Goal: Register for event/course

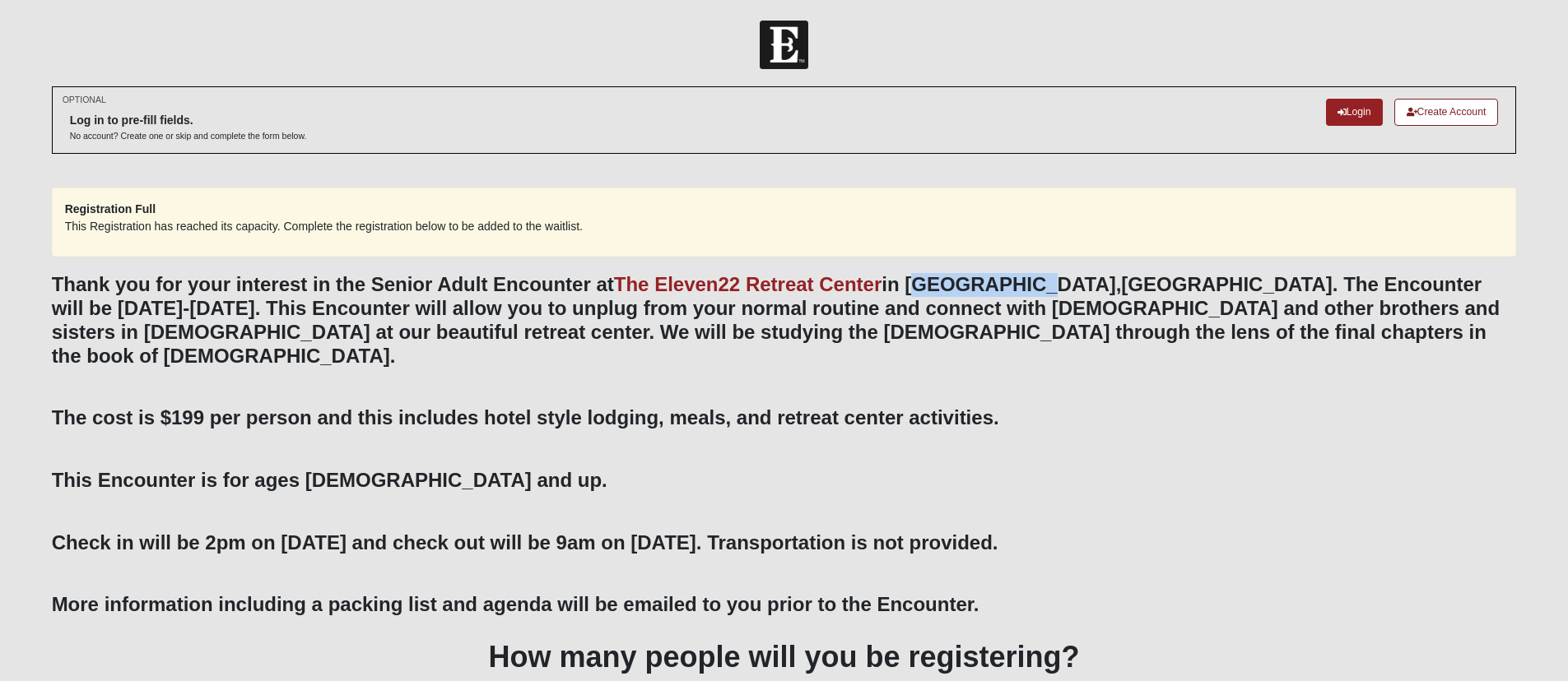
drag, startPoint x: 919, startPoint y: 308, endPoint x: 1048, endPoint y: 309, distance: 129.0
click at [1048, 309] on b "Thank you for your interest in the Senior Adult Encounter at The Eleven22 Retre…" at bounding box center [776, 319] width 1449 height 93
click at [984, 96] on div "OPTIONAL Log in to pre-fill fields. No account? Create one or skip and complete…" at bounding box center [784, 120] width 1466 height 68
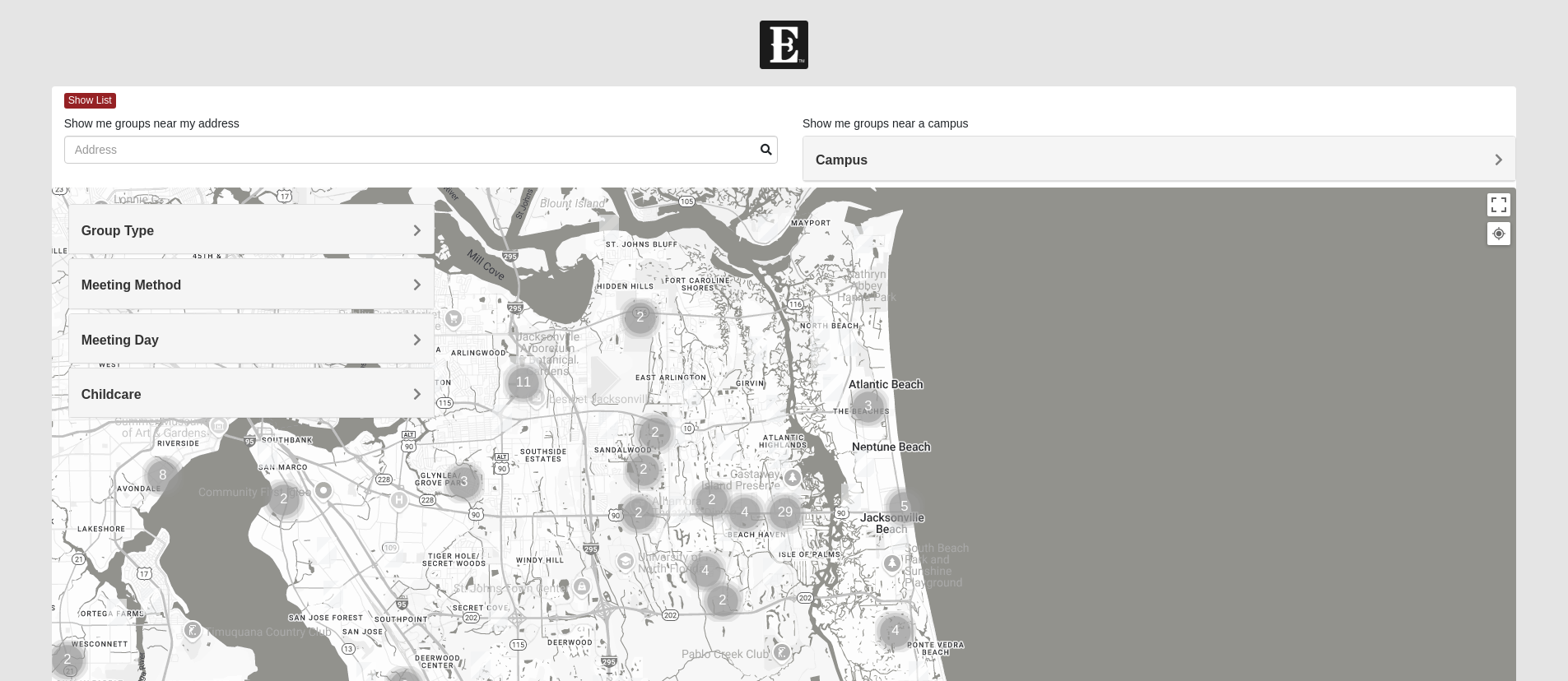
click at [319, 228] on h4 "Group Type" at bounding box center [252, 230] width 340 height 16
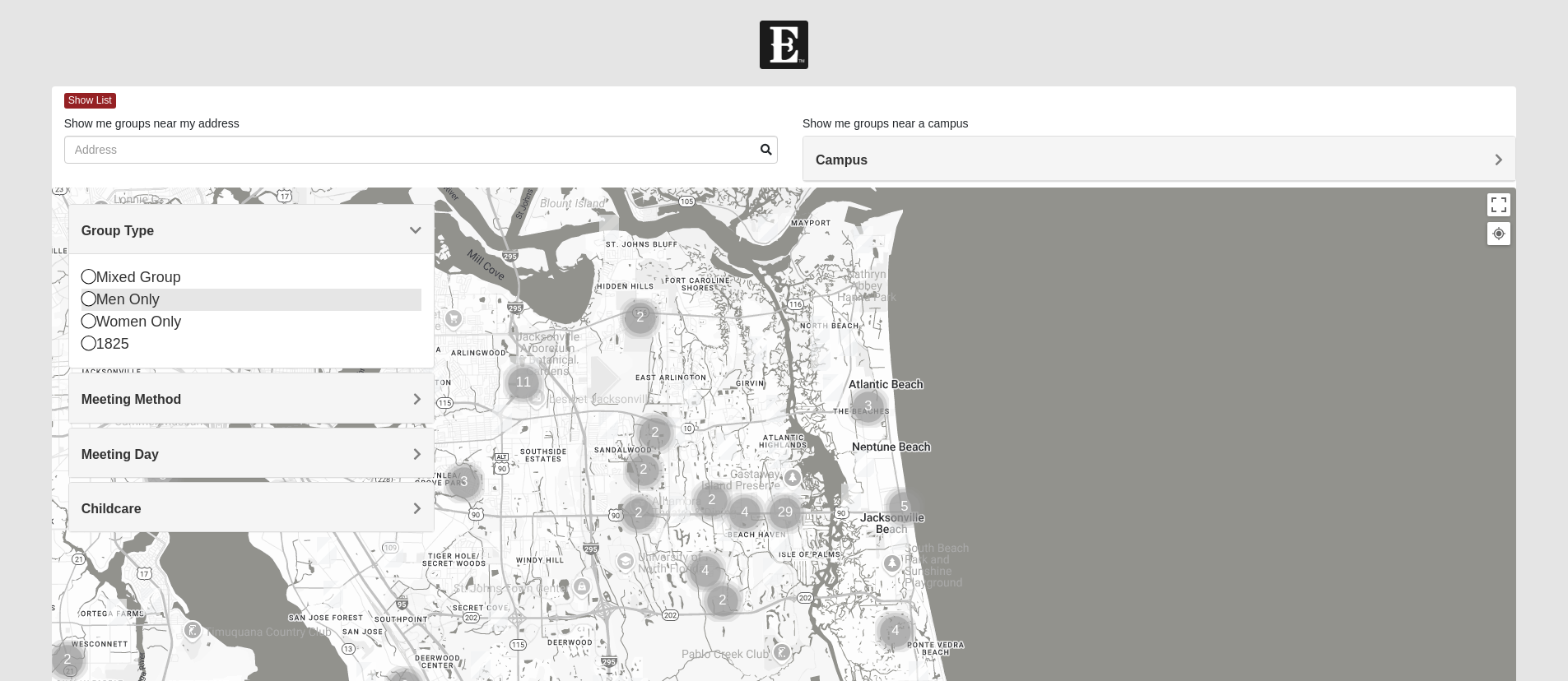
click at [87, 304] on icon at bounding box center [89, 298] width 15 height 15
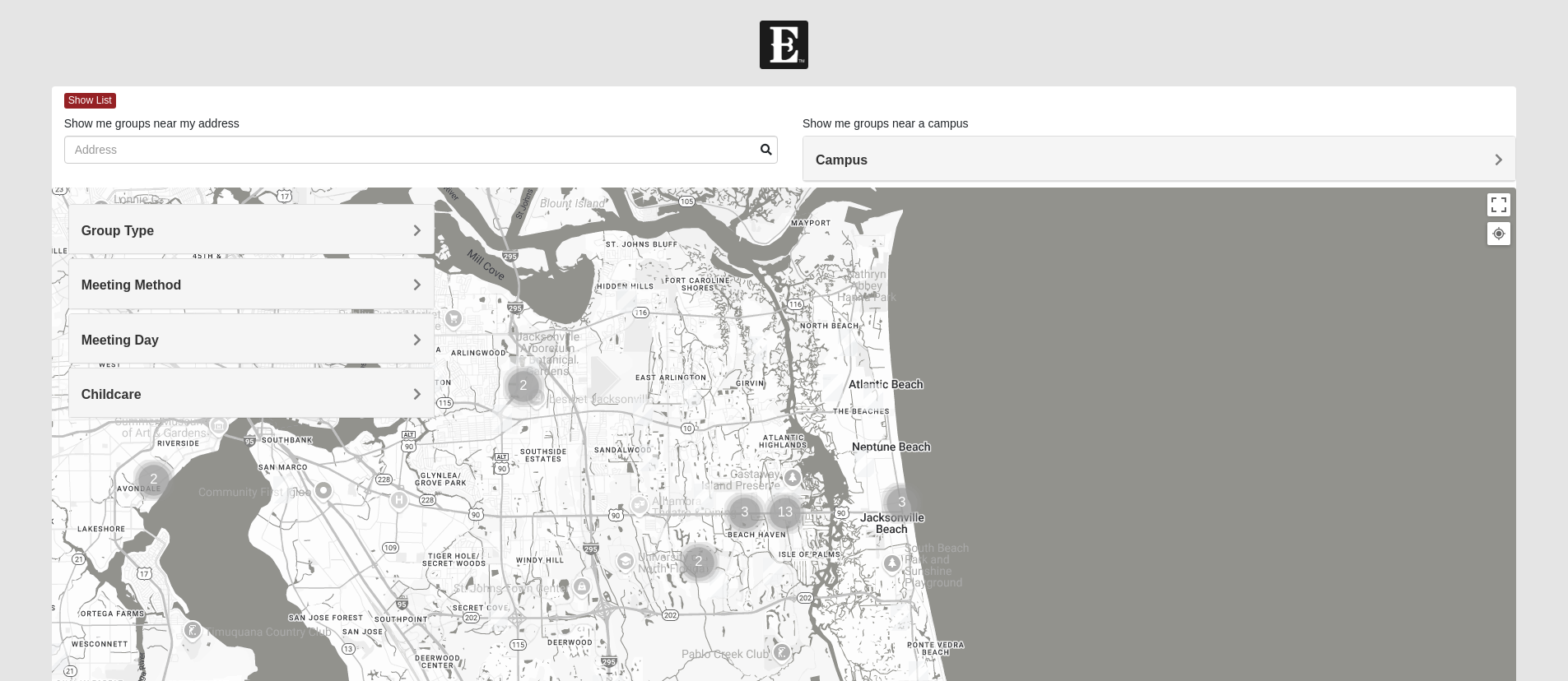
click at [326, 293] on h4 "Meeting Method" at bounding box center [252, 284] width 340 height 16
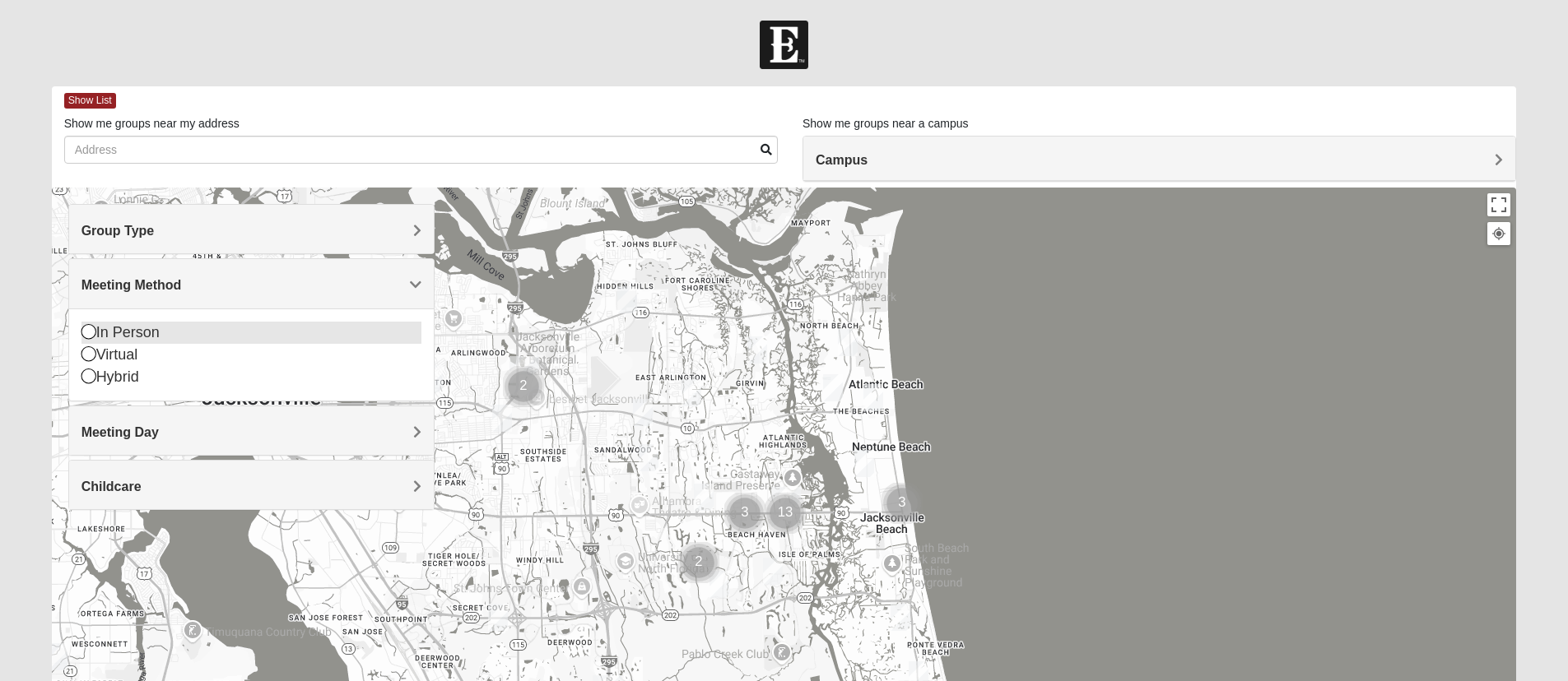
click at [84, 336] on icon at bounding box center [89, 331] width 15 height 15
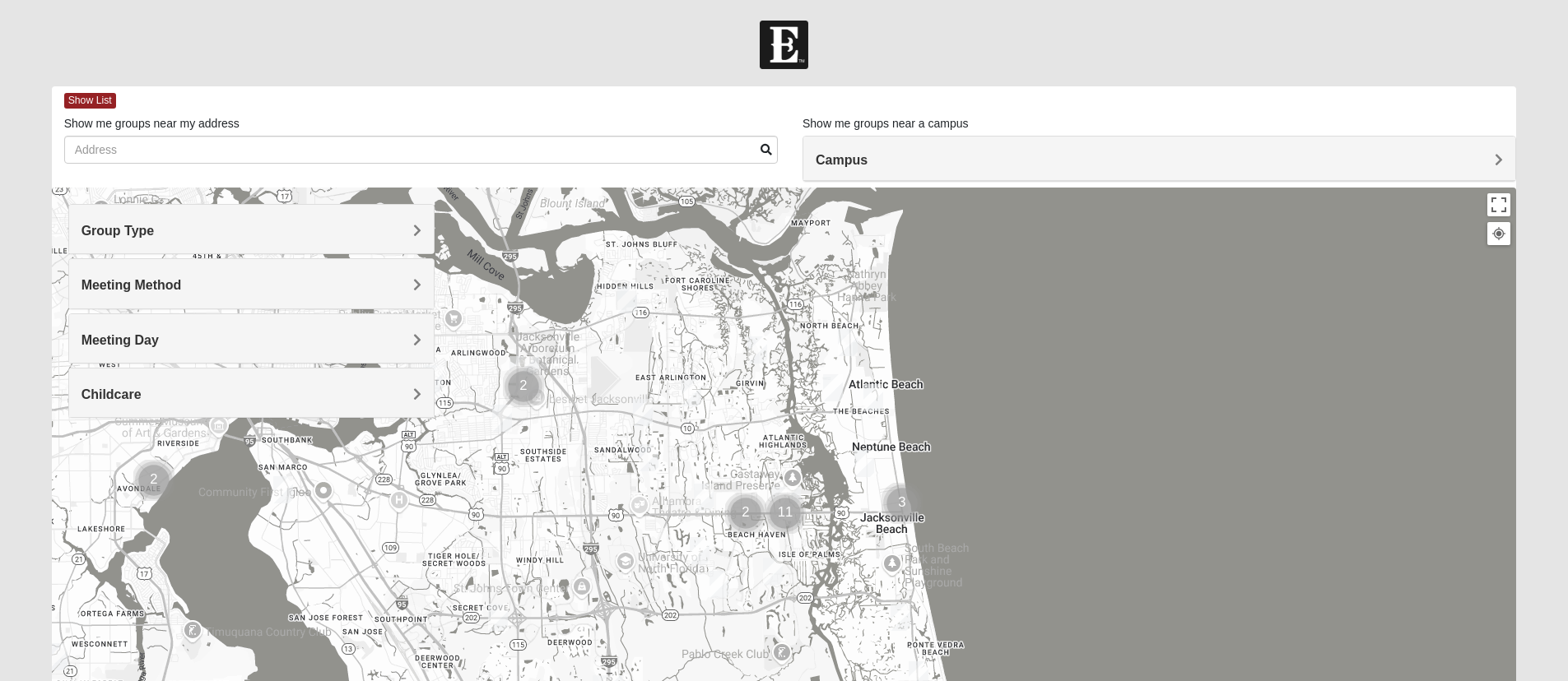
click at [367, 345] on h4 "Meeting Day" at bounding box center [252, 340] width 340 height 16
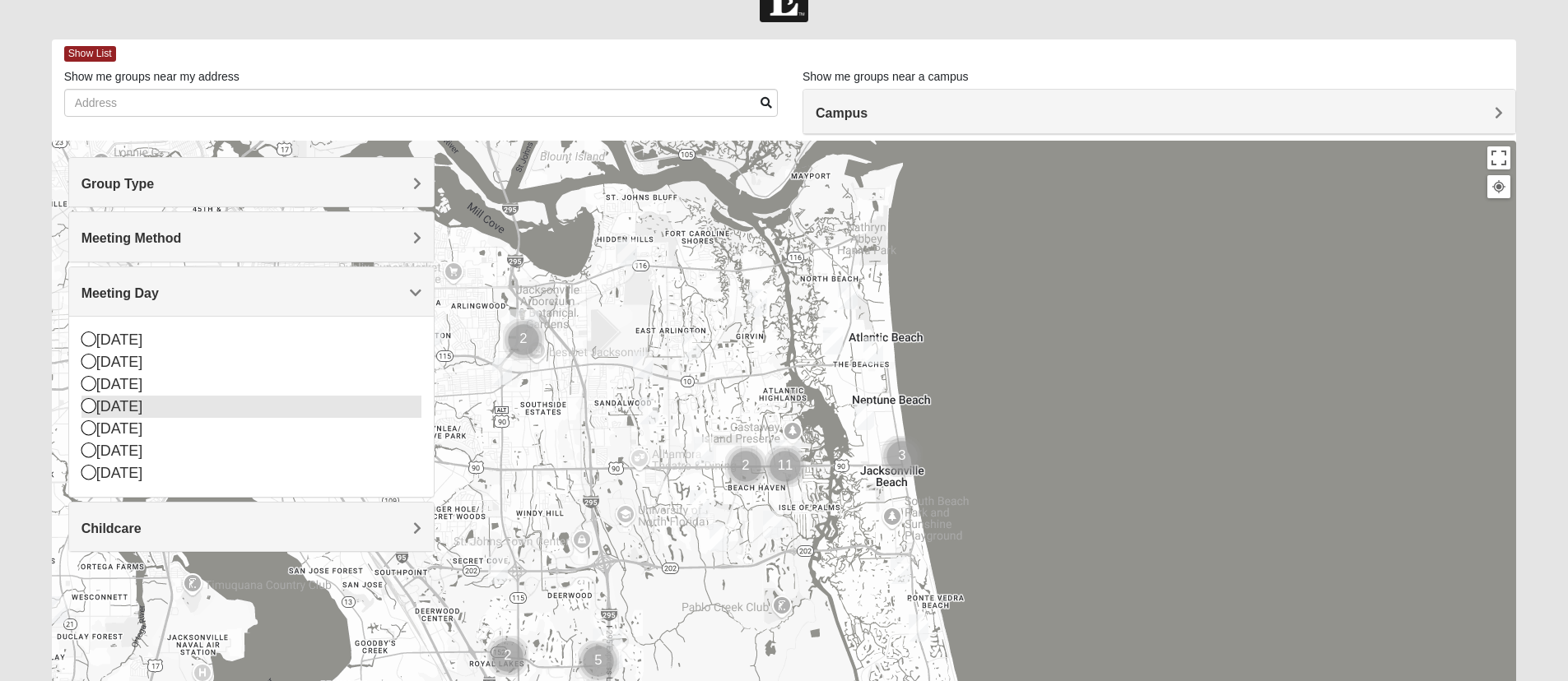
scroll to position [83, 0]
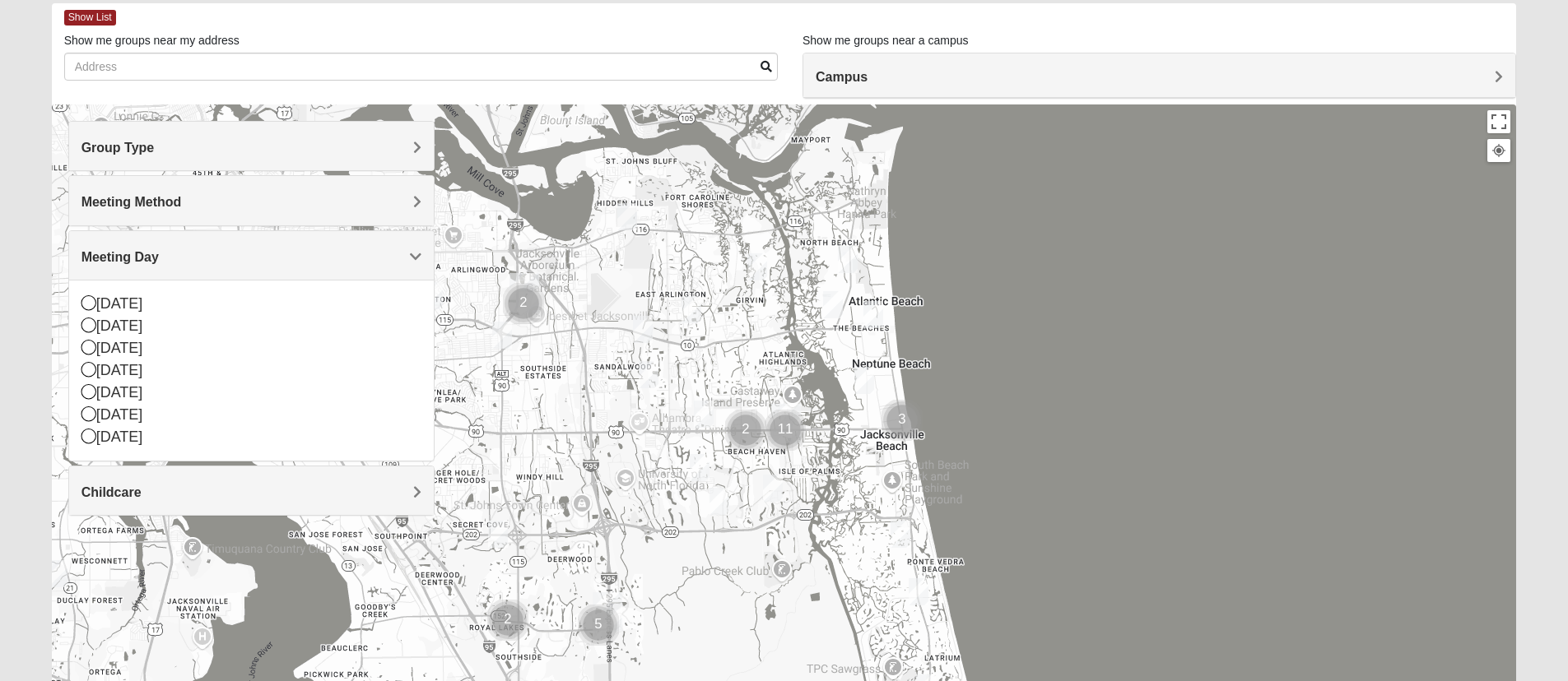
click at [159, 252] on span "Meeting Day" at bounding box center [120, 256] width 78 height 14
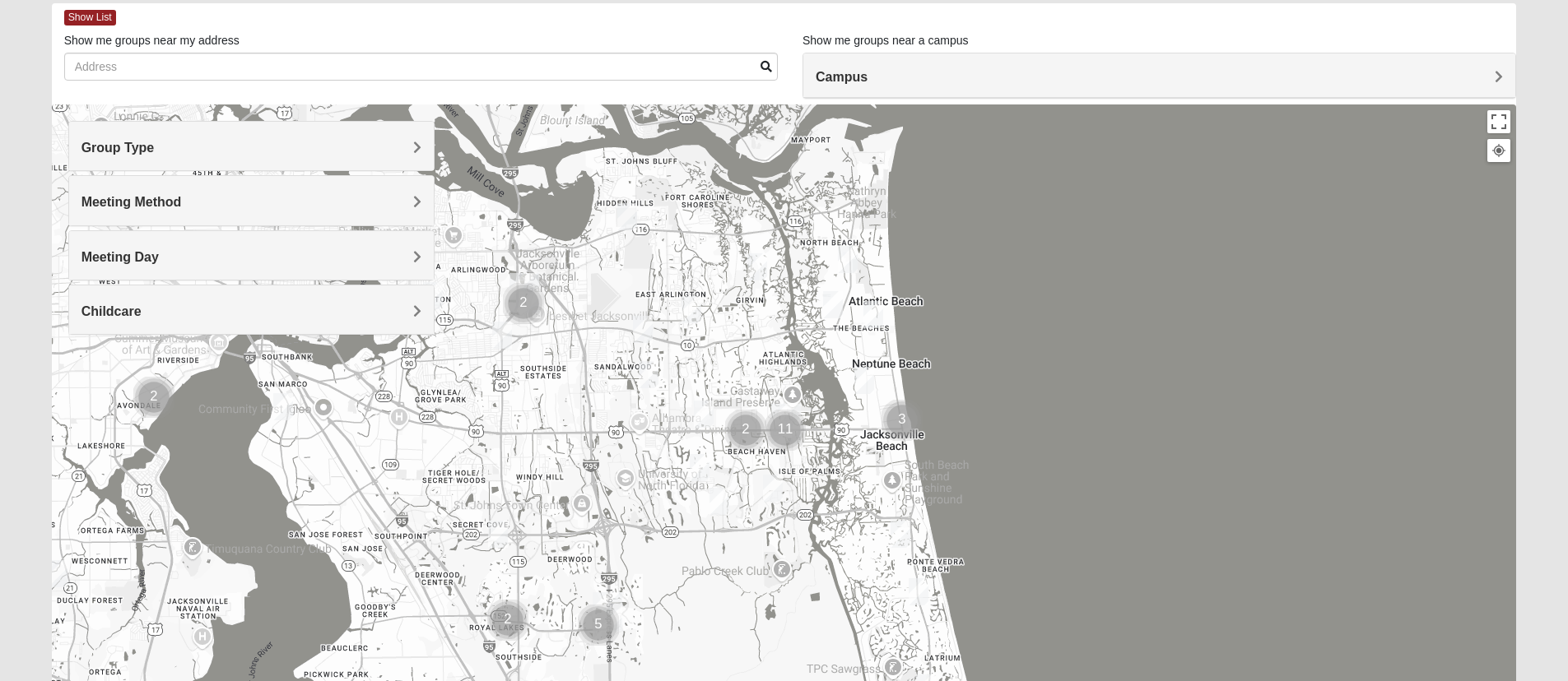
click at [423, 314] on div "Childcare" at bounding box center [252, 309] width 365 height 49
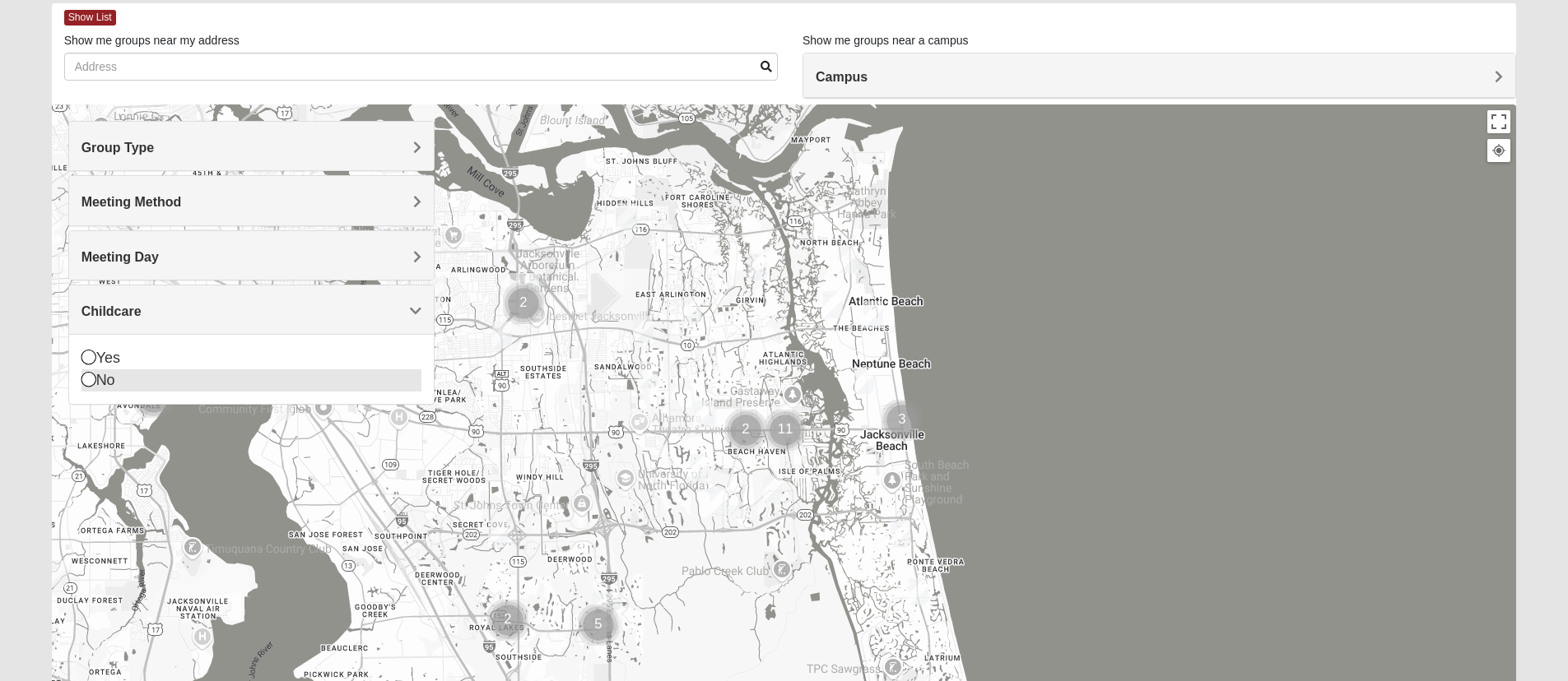
click at [89, 384] on icon at bounding box center [89, 379] width 15 height 15
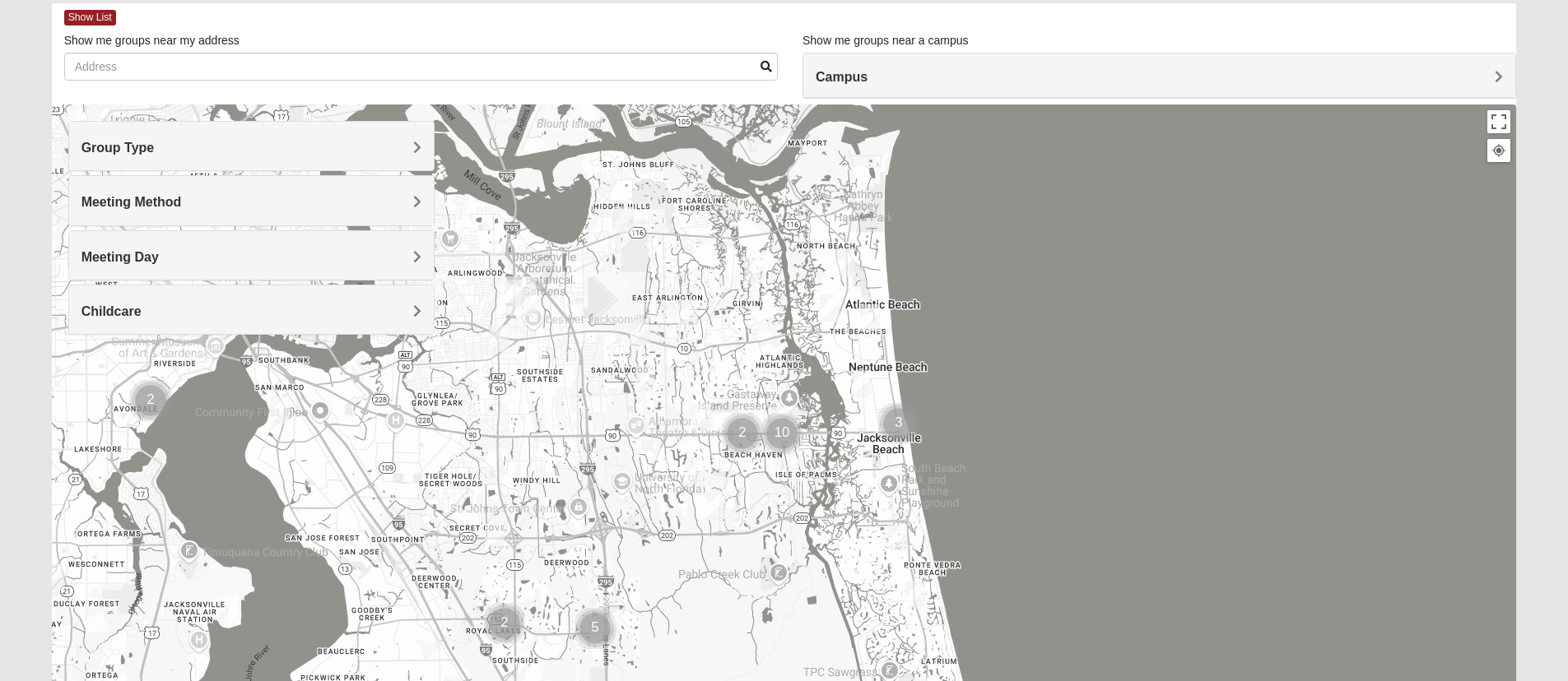
click at [1109, 428] on div at bounding box center [784, 434] width 1466 height 659
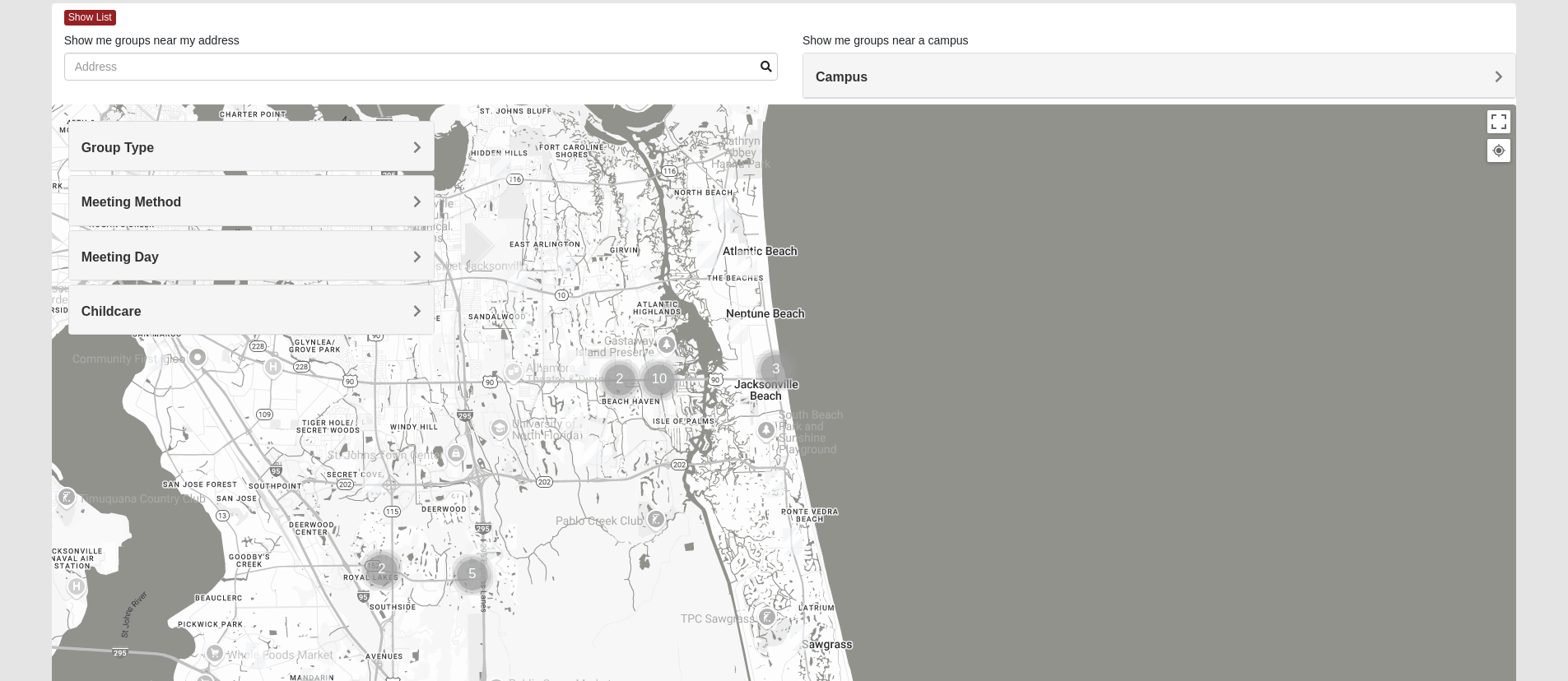
drag, startPoint x: 759, startPoint y: 519, endPoint x: 637, endPoint y: 464, distance: 133.8
click at [637, 464] on div at bounding box center [784, 434] width 1466 height 659
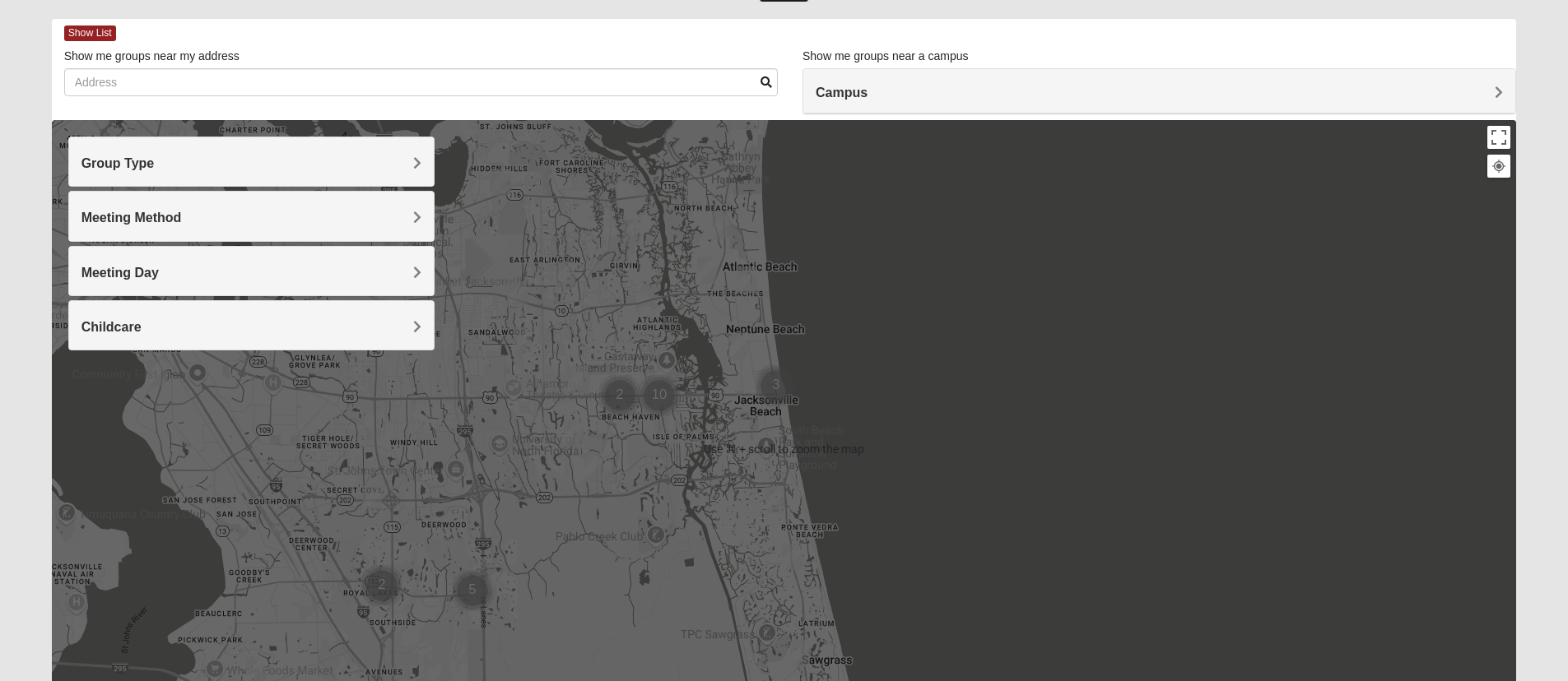
scroll to position [0, 0]
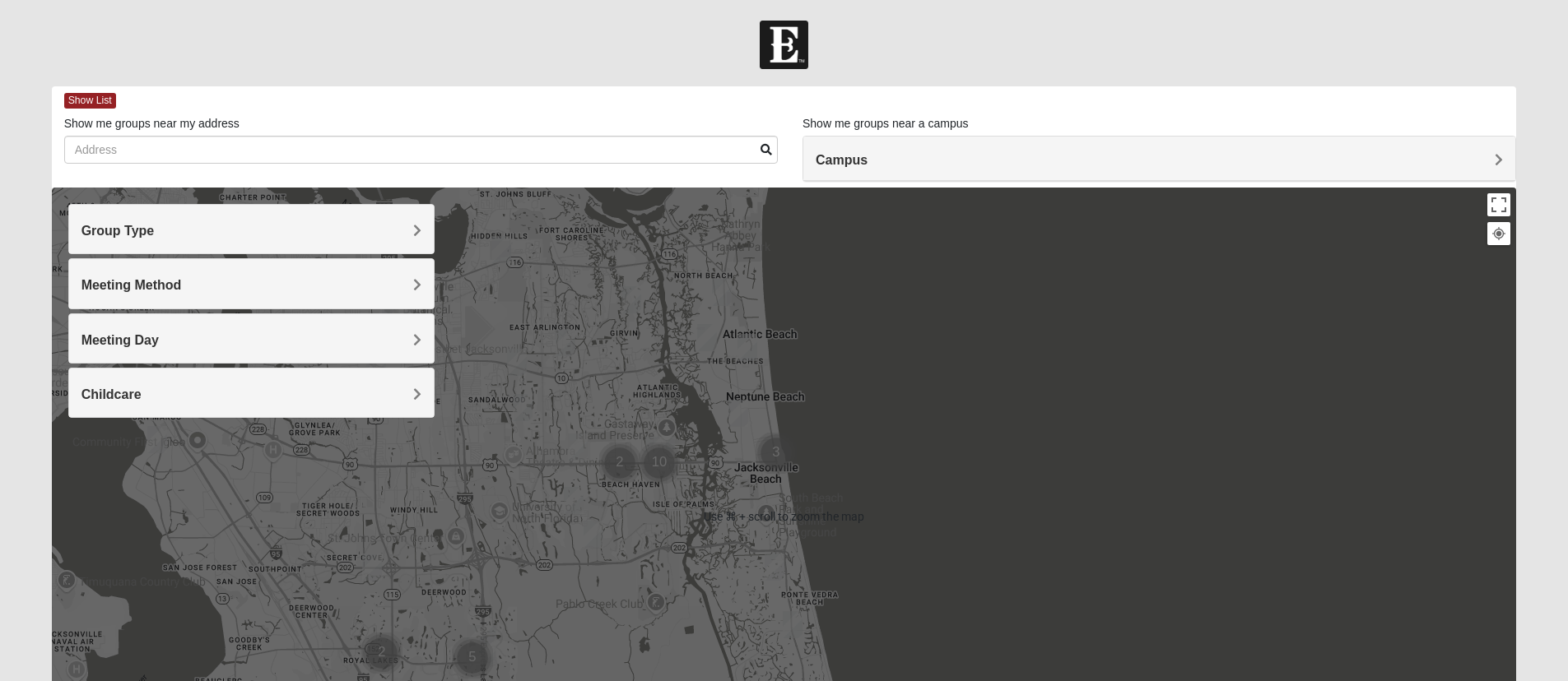
click at [1118, 417] on div at bounding box center [784, 517] width 1466 height 659
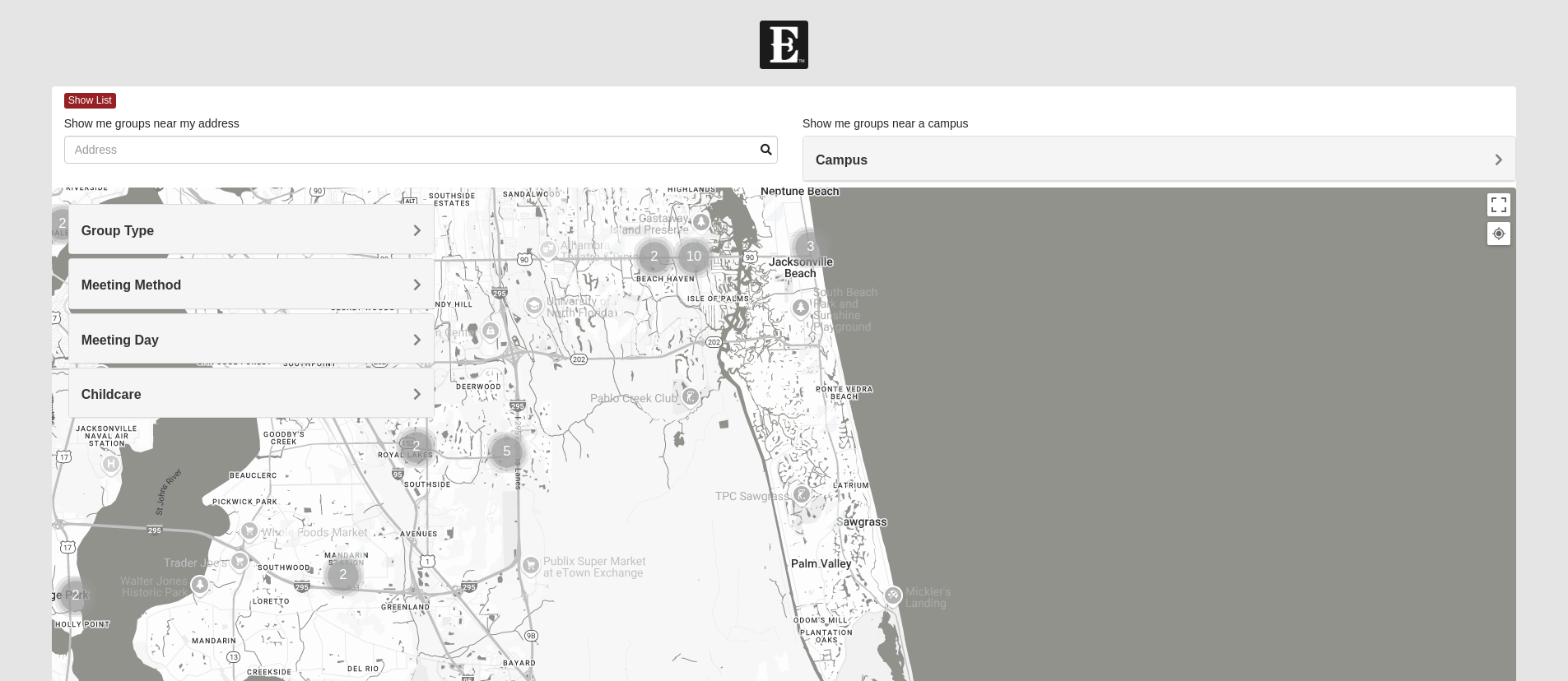
drag, startPoint x: 1005, startPoint y: 542, endPoint x: 1041, endPoint y: 339, distance: 206.2
click at [1041, 339] on div at bounding box center [784, 517] width 1466 height 659
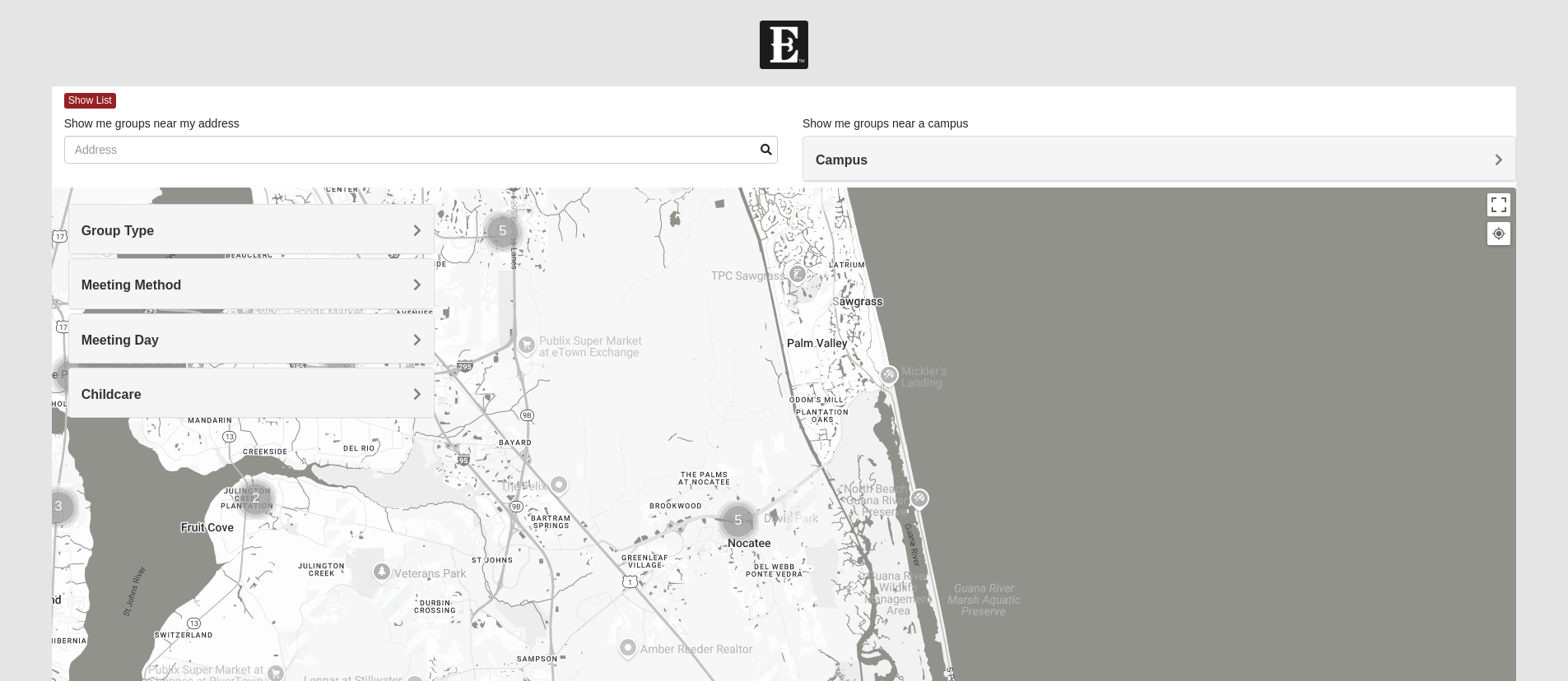
drag, startPoint x: 991, startPoint y: 492, endPoint x: 986, endPoint y: 221, distance: 271.0
click at [986, 221] on div at bounding box center [784, 517] width 1466 height 659
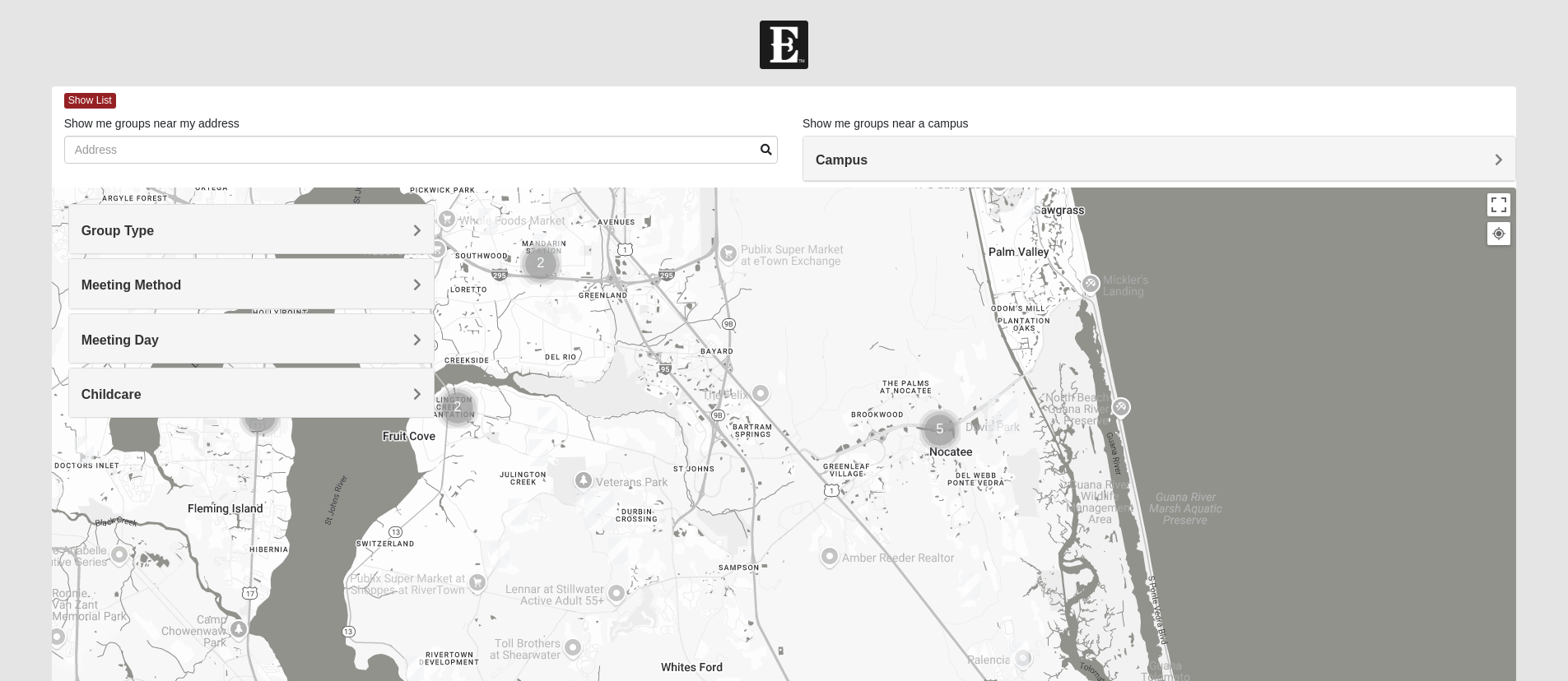
drag, startPoint x: 985, startPoint y: 446, endPoint x: 1186, endPoint y: 446, distance: 201.0
click at [1186, 446] on div at bounding box center [784, 517] width 1466 height 659
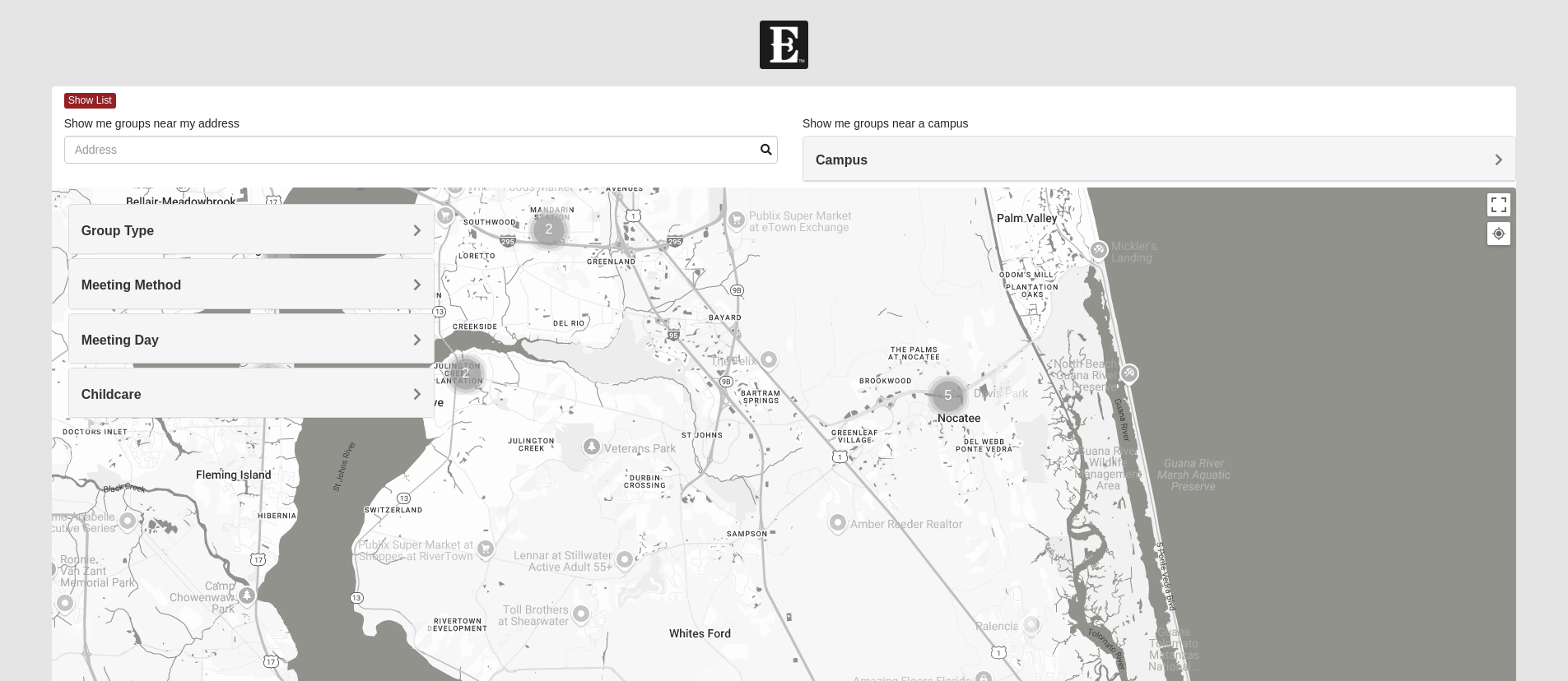
drag, startPoint x: 821, startPoint y: 580, endPoint x: 855, endPoint y: 382, distance: 200.9
click at [843, 445] on div at bounding box center [784, 517] width 1466 height 659
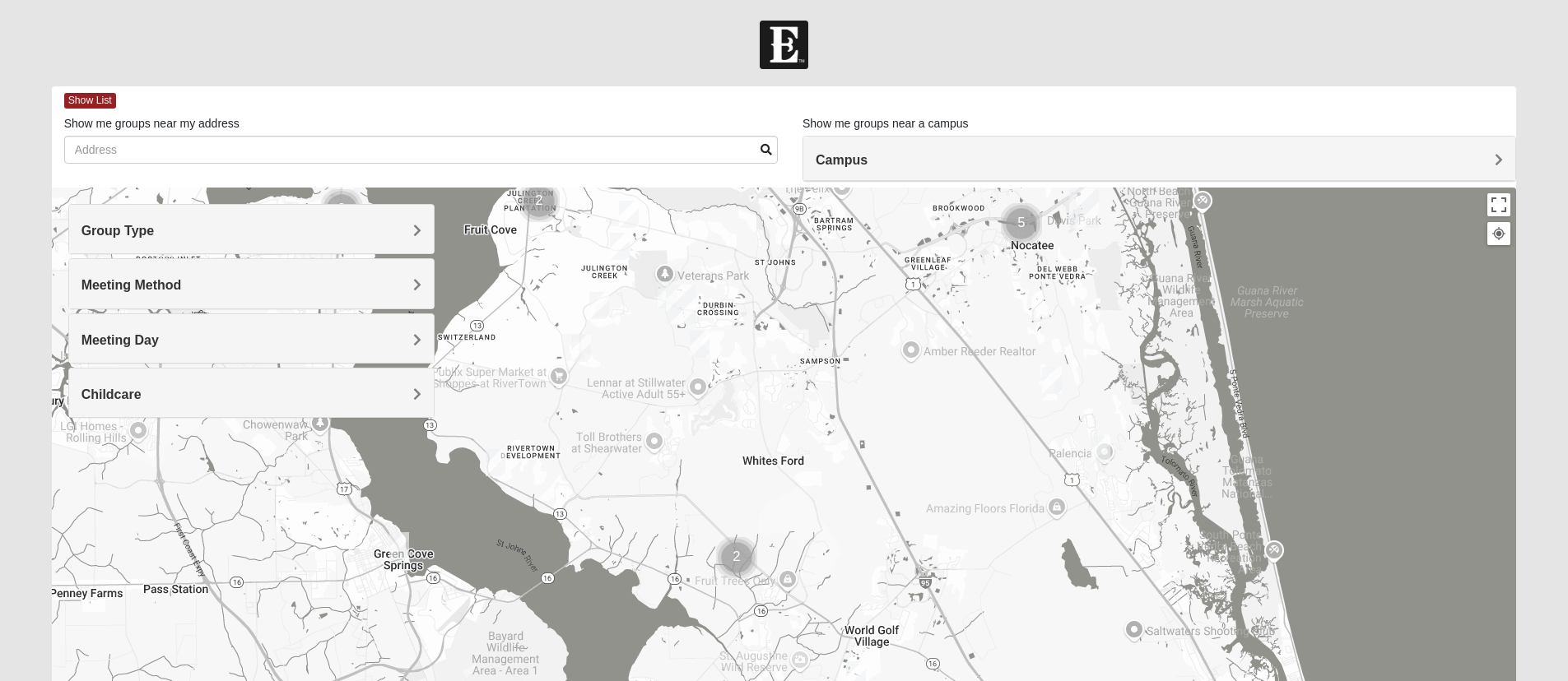
drag, startPoint x: 620, startPoint y: 375, endPoint x: 658, endPoint y: 471, distance: 103.2
click at [658, 470] on div at bounding box center [784, 517] width 1466 height 659
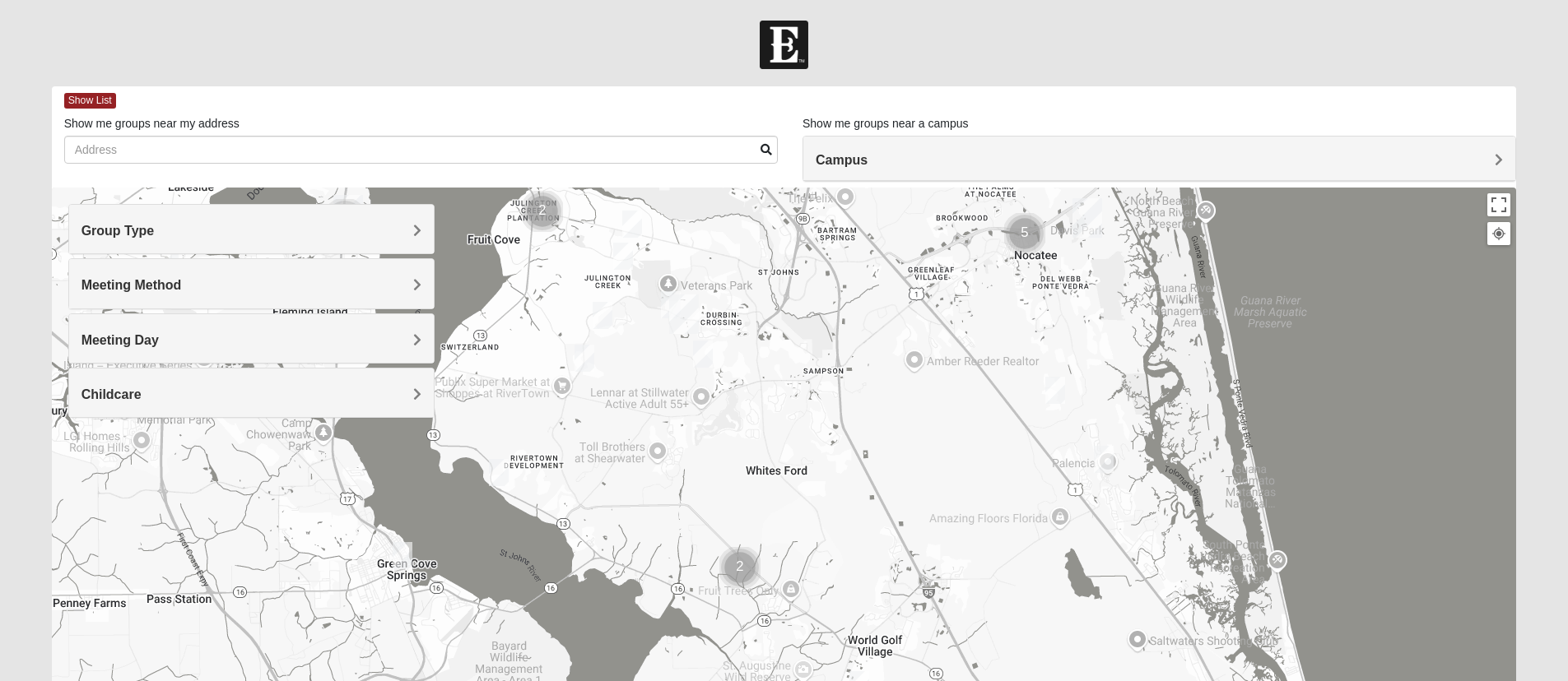
click at [586, 359] on img "Mens Cathcart 32259" at bounding box center [585, 358] width 20 height 27
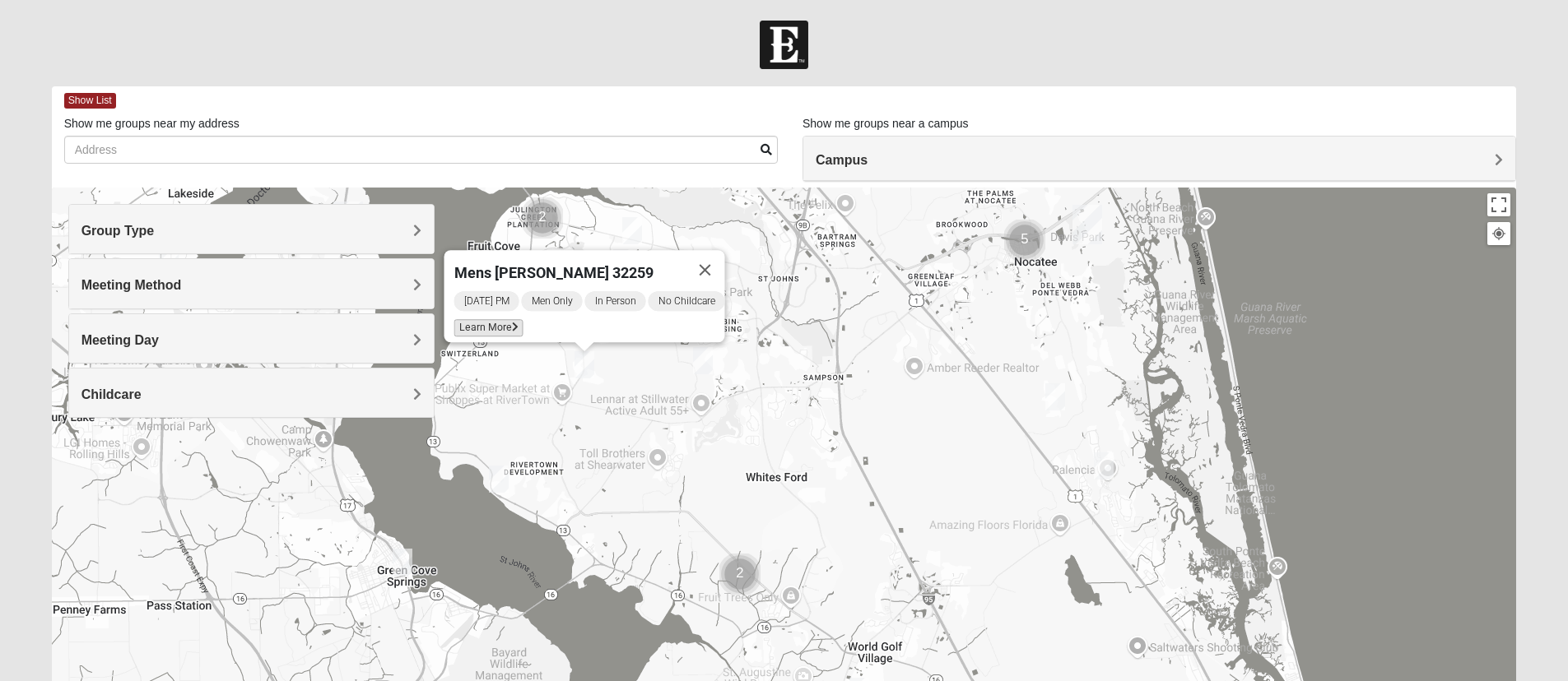
click at [481, 319] on span "Learn More" at bounding box center [488, 327] width 69 height 17
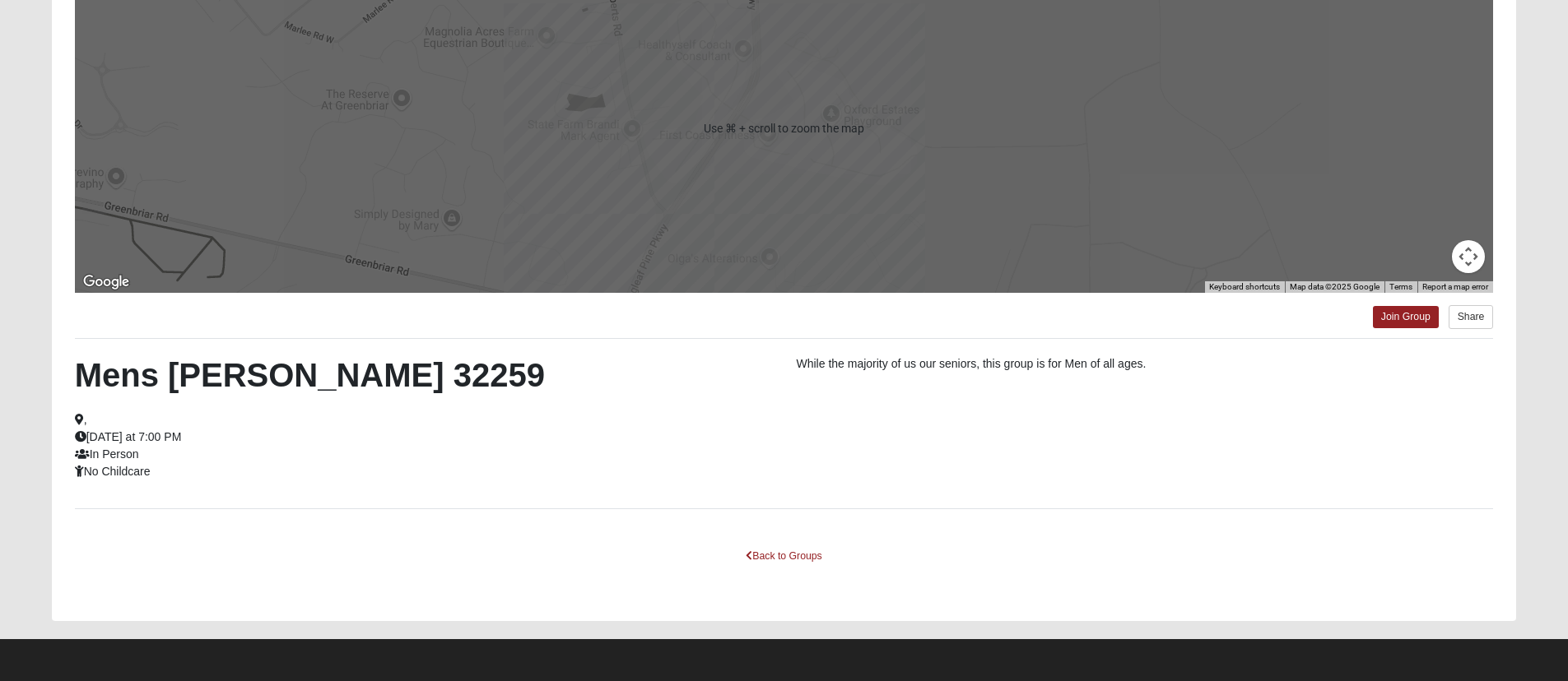
scroll to position [270, 0]
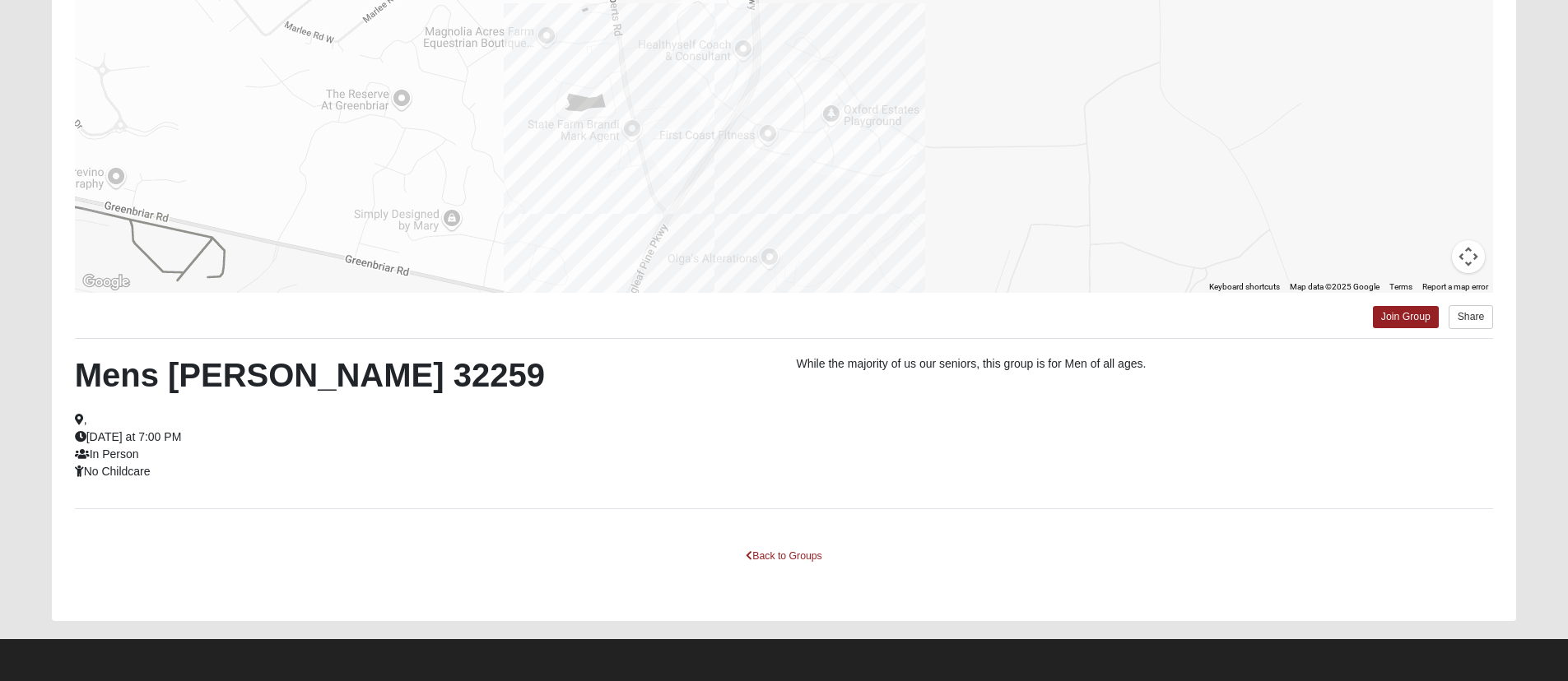
click at [247, 533] on div "← Move left → Move right ↑ Move up ↓ Move down + Zoom in - Zoom out Home Jump l…" at bounding box center [784, 260] width 1466 height 722
drag, startPoint x: 172, startPoint y: 335, endPoint x: 309, endPoint y: 333, distance: 137.0
click at [309, 355] on h2 "Mens Cathcart 32259" at bounding box center [423, 375] width 697 height 40
click at [400, 428] on div "Mens Cathcart 32259 , Tuesday at 7:00 PM In Person No Childcare" at bounding box center [423, 418] width 722 height 125
drag, startPoint x: 465, startPoint y: 540, endPoint x: 466, endPoint y: 521, distance: 19.0
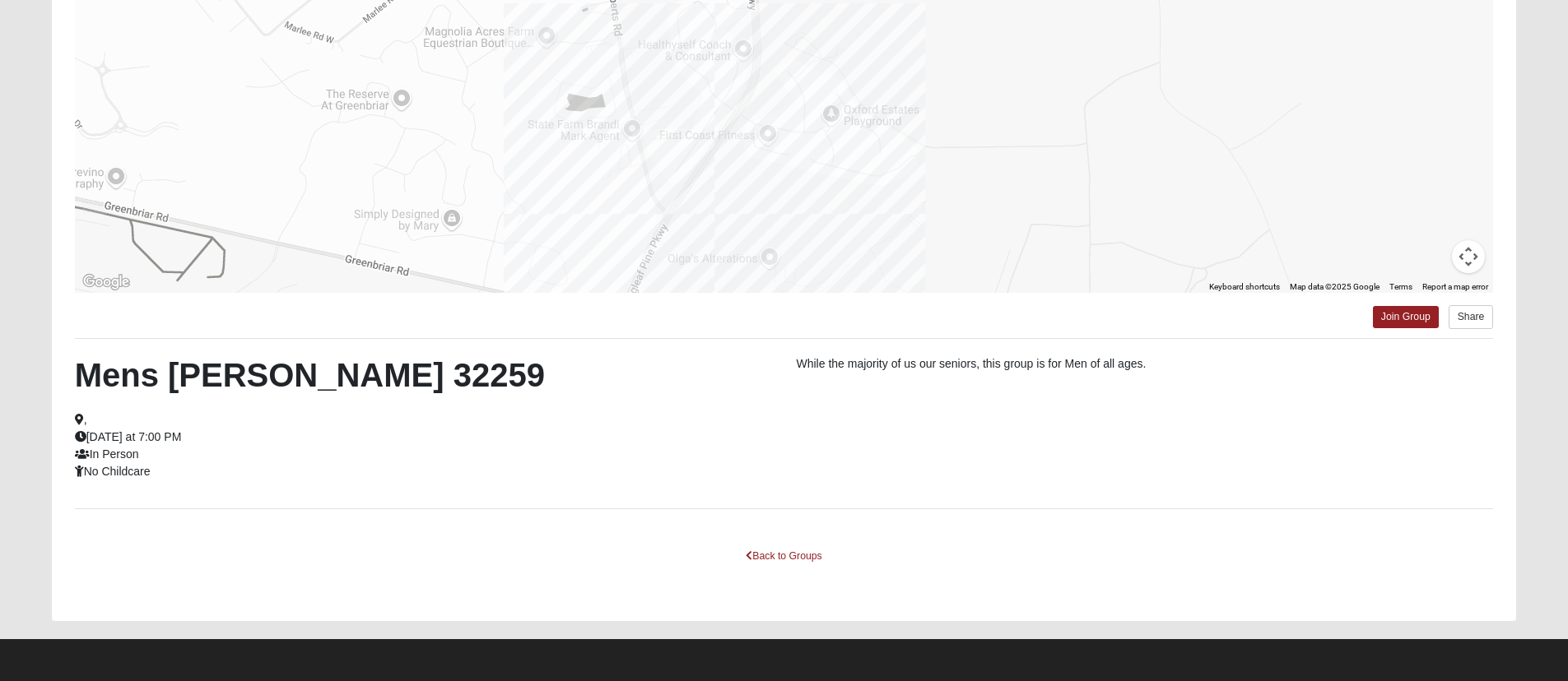
click at [465, 544] on div "Back to Groups" at bounding box center [784, 571] width 1420 height 54
click at [506, 423] on div "Mens Cathcart 32259 , Tuesday at 7:00 PM In Person No Childcare" at bounding box center [423, 418] width 722 height 125
click at [438, 530] on div "← Move left → Move right ↑ Move up ↓ Move down + Zoom in - Zoom out Home Jump l…" at bounding box center [784, 260] width 1466 height 722
click at [487, 460] on div "Mens Cathcart 32259 , Tuesday at 7:00 PM In Person No Childcare While the major…" at bounding box center [784, 424] width 1444 height 137
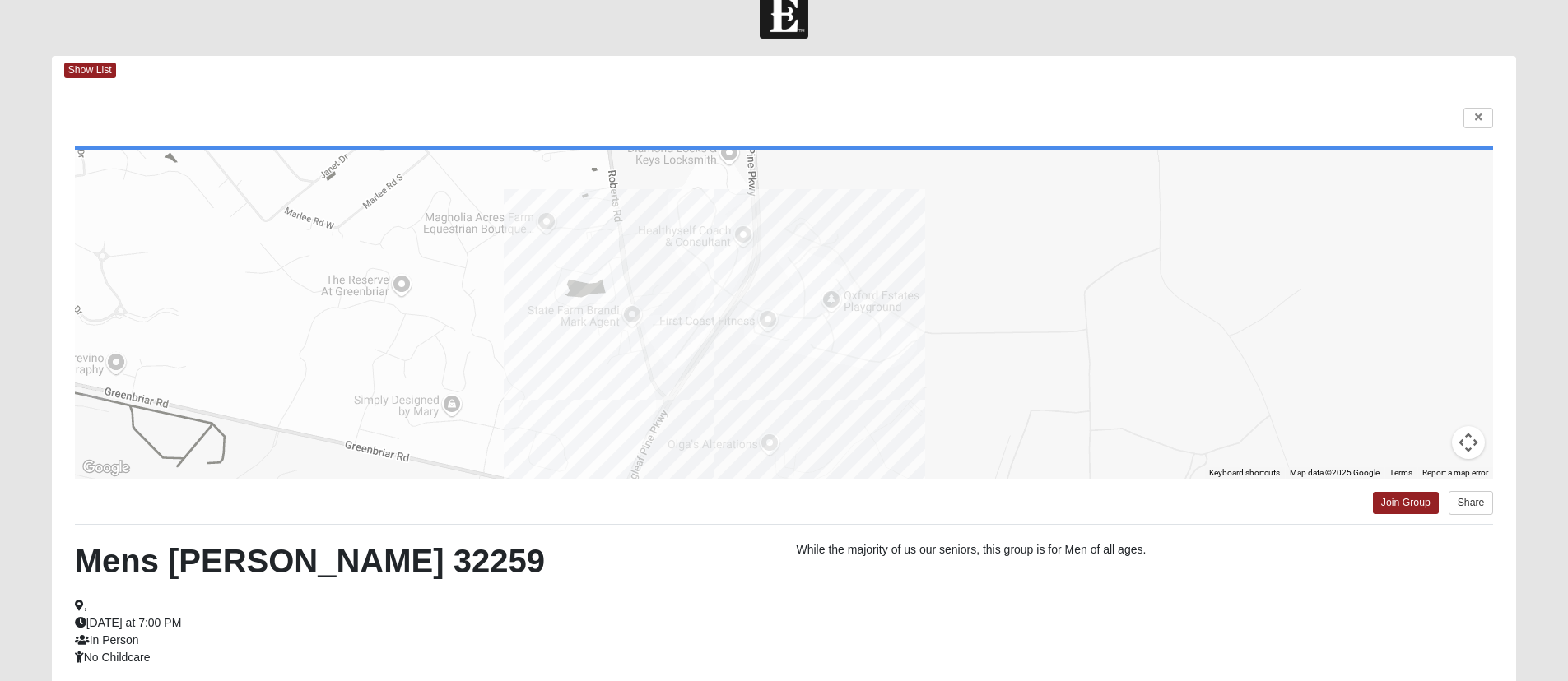
scroll to position [0, 0]
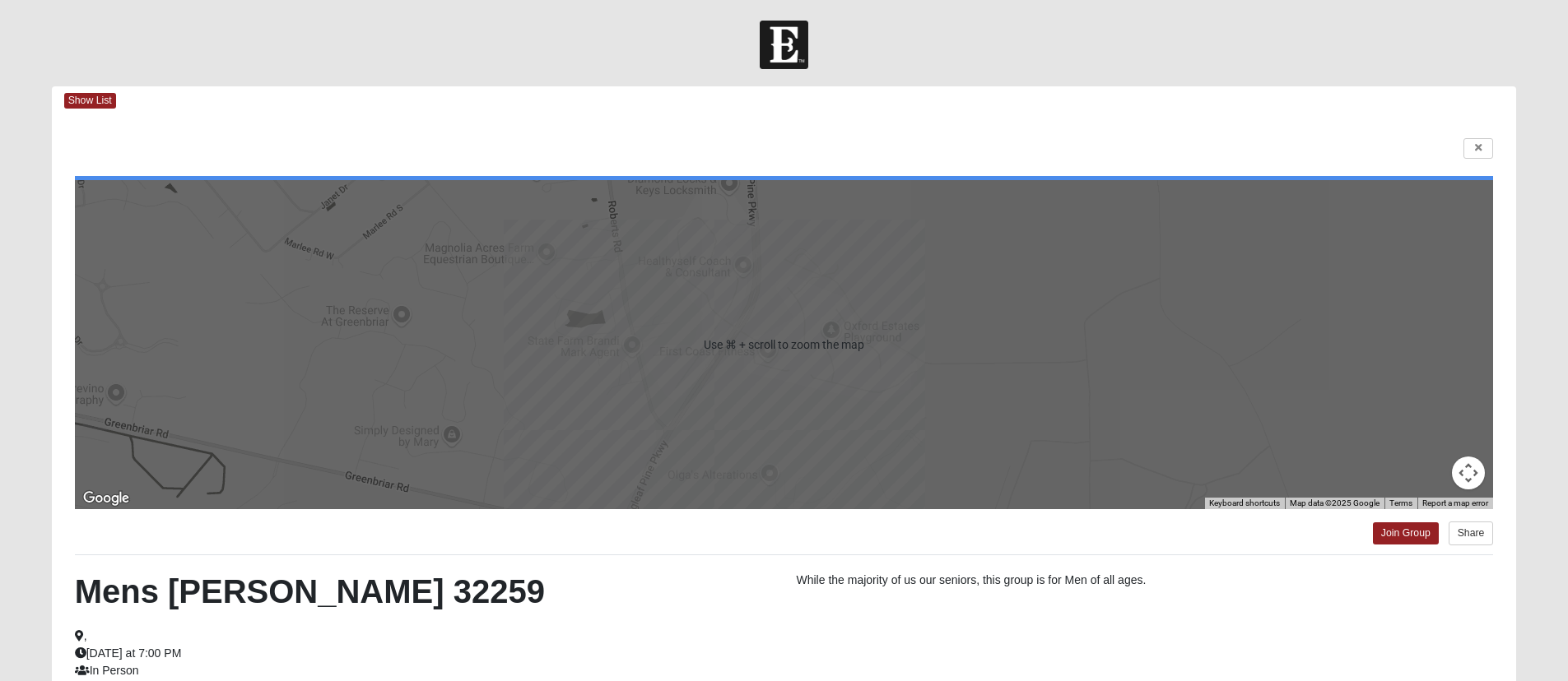
click at [1307, 54] on div at bounding box center [784, 45] width 1568 height 49
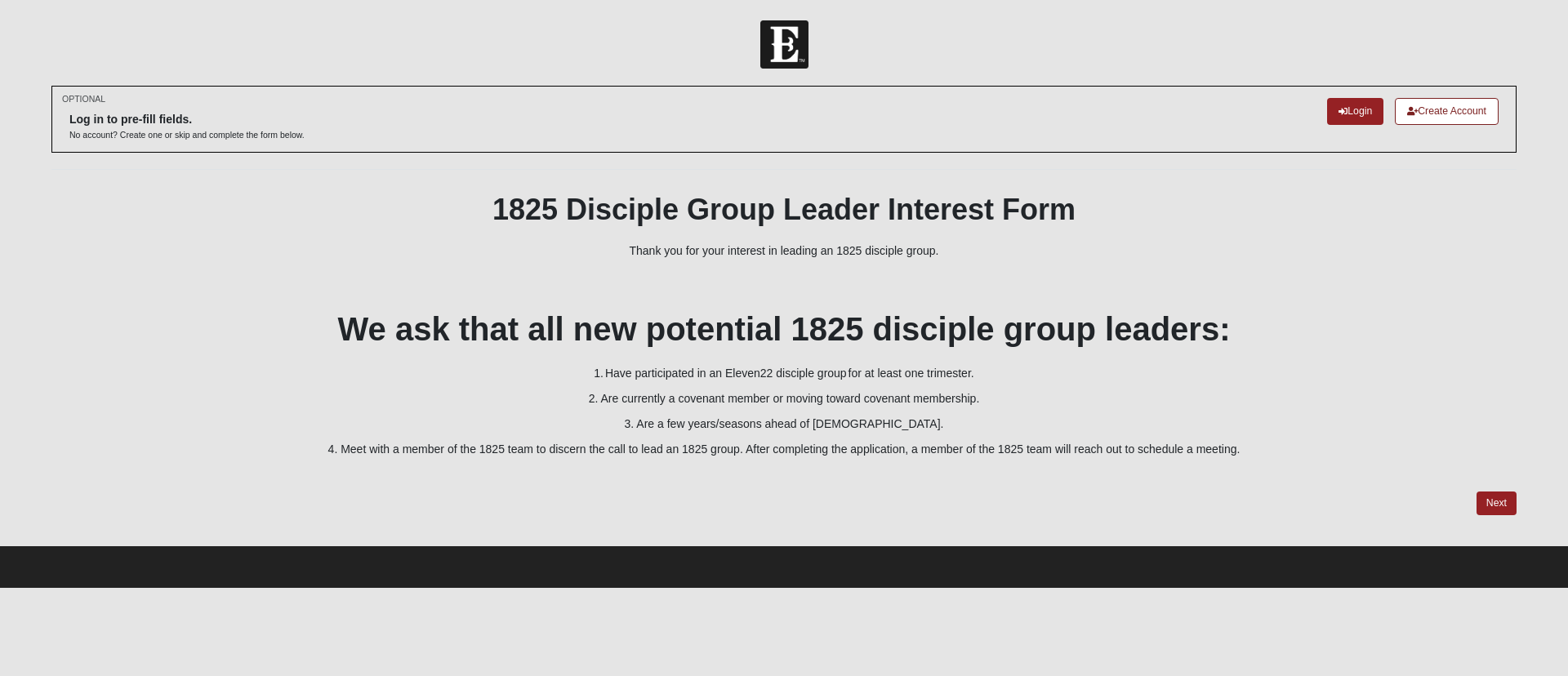
click at [1030, 433] on p "3. Are a few years/seasons ahead of 25 years old." at bounding box center [784, 424] width 1466 height 17
click at [609, 516] on div "OPTIONAL Log in to pre-fill fields. No account? Create one or skip and complete…" at bounding box center [784, 301] width 1466 height 430
click at [838, 285] on p at bounding box center [784, 276] width 1466 height 17
click at [1112, 258] on p "Thank you for your interest in leading an 1825 disciple group." at bounding box center [784, 250] width 1466 height 17
click at [1093, 259] on p "Thank you for your interest in leading an 1825 disciple group." at bounding box center [784, 250] width 1466 height 17
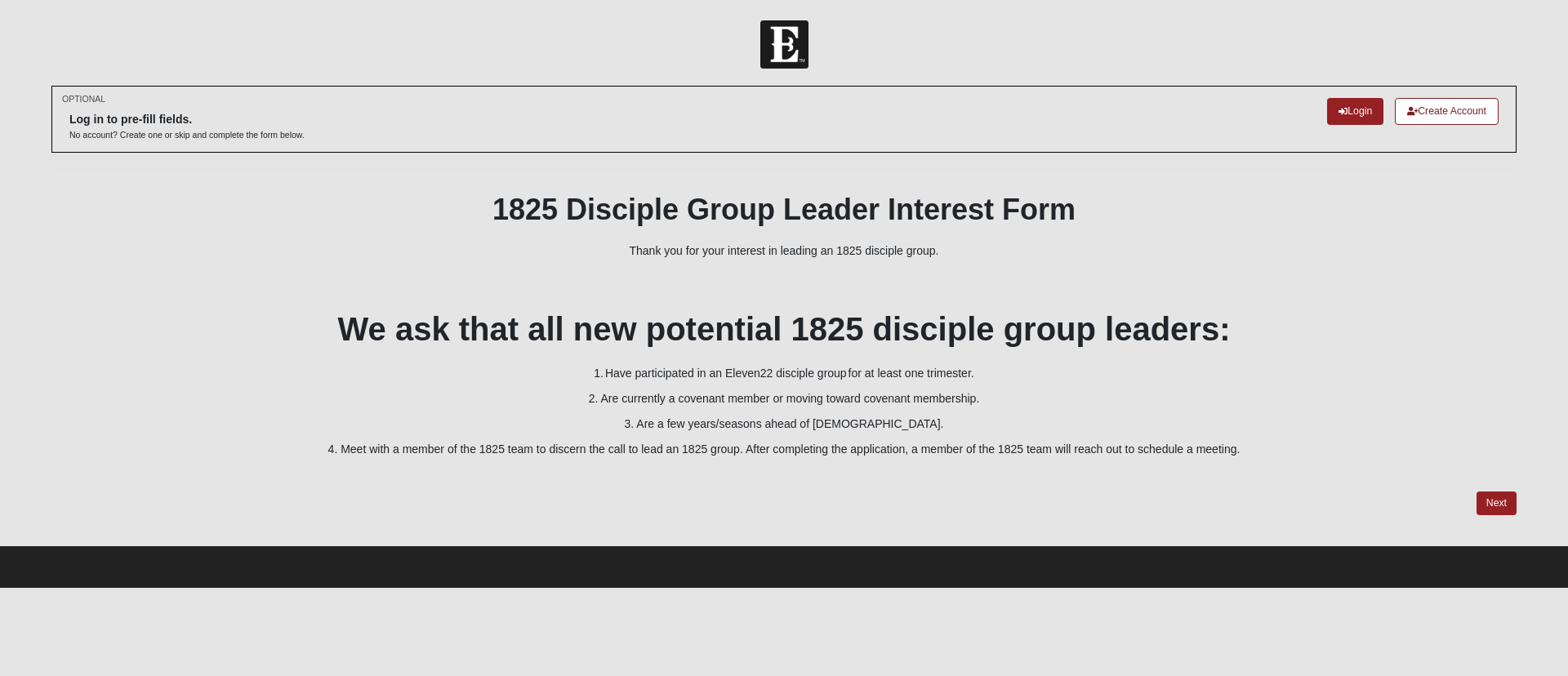
click at [728, 285] on p at bounding box center [784, 276] width 1466 height 17
click at [745, 484] on p at bounding box center [784, 475] width 1466 height 17
click at [737, 285] on p at bounding box center [784, 276] width 1466 height 17
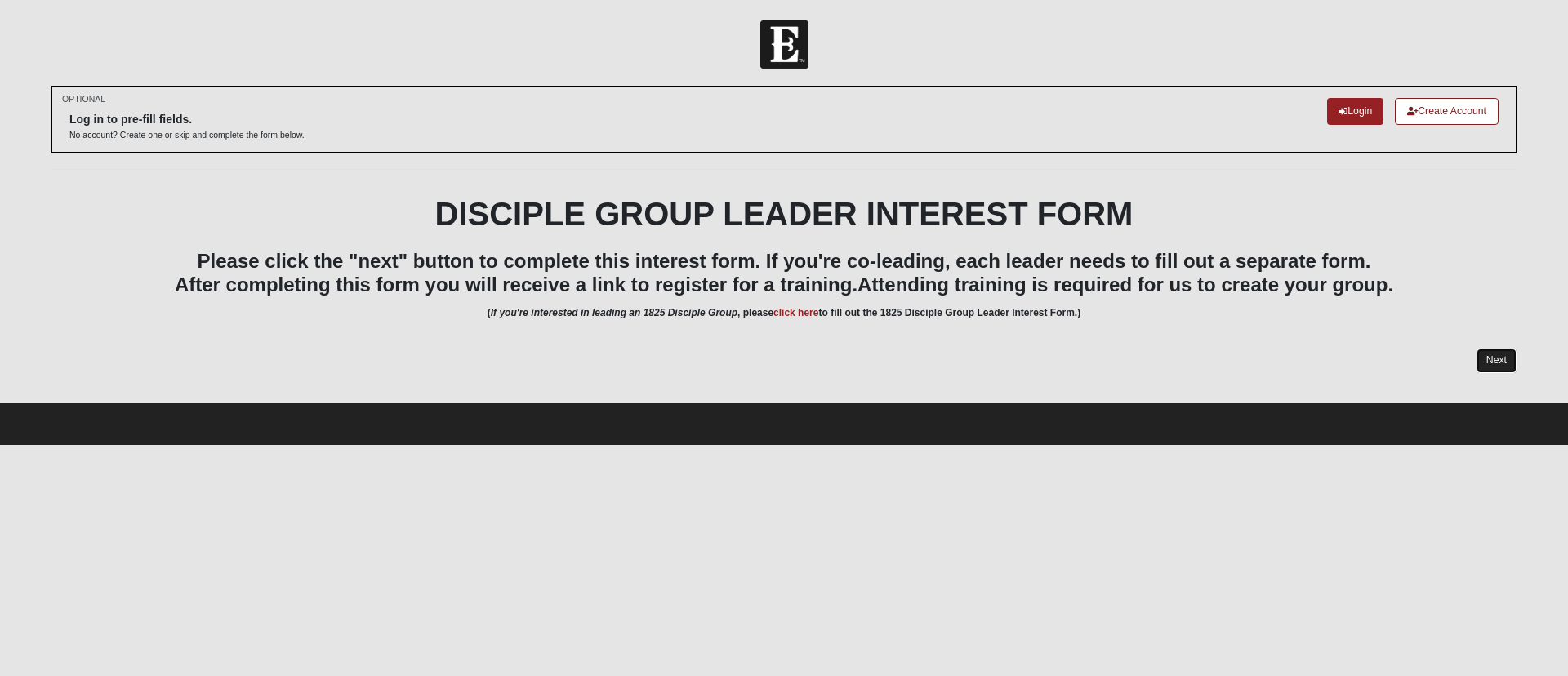
click at [1489, 372] on link "Next" at bounding box center [1497, 360] width 40 height 24
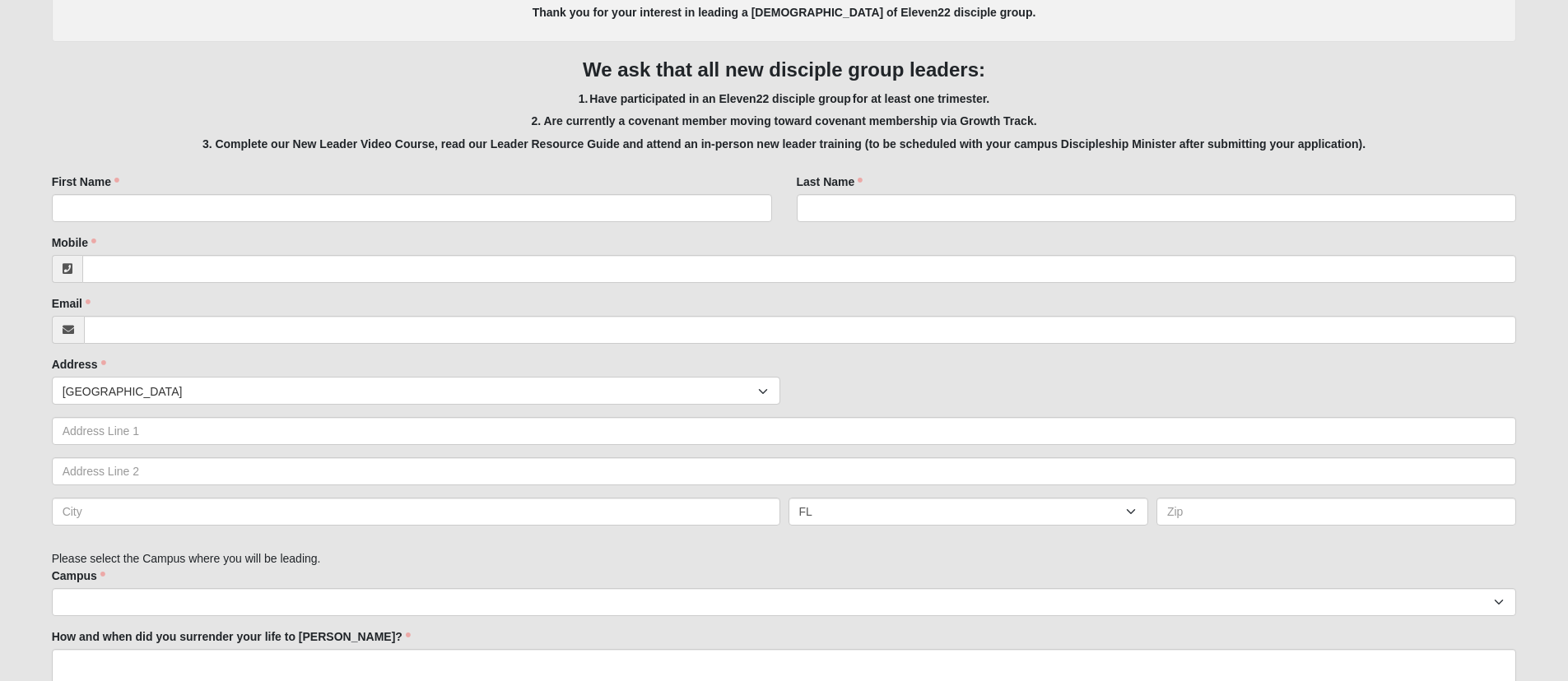
scroll to position [374, 0]
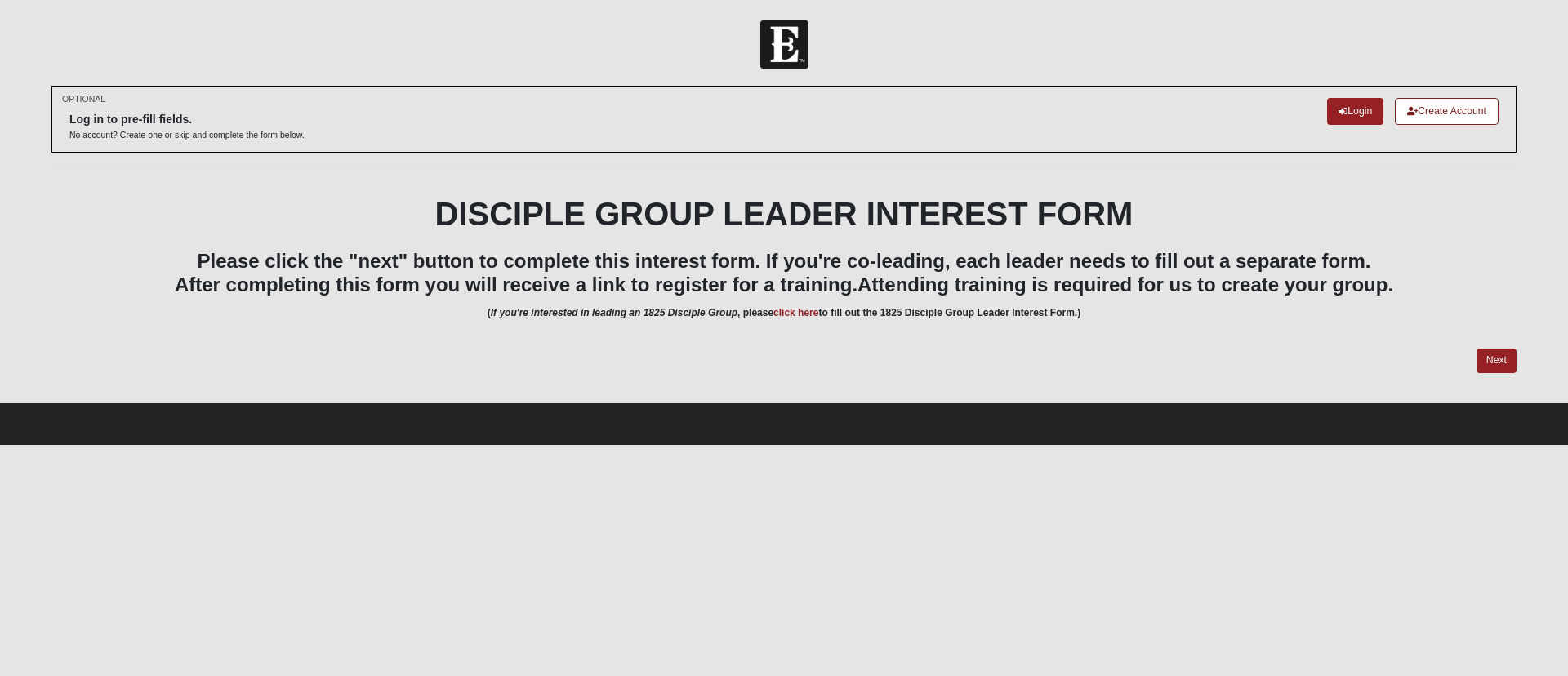
click at [1042, 373] on div at bounding box center [784, 361] width 1466 height 25
click at [1477, 372] on link "Next" at bounding box center [1497, 360] width 40 height 24
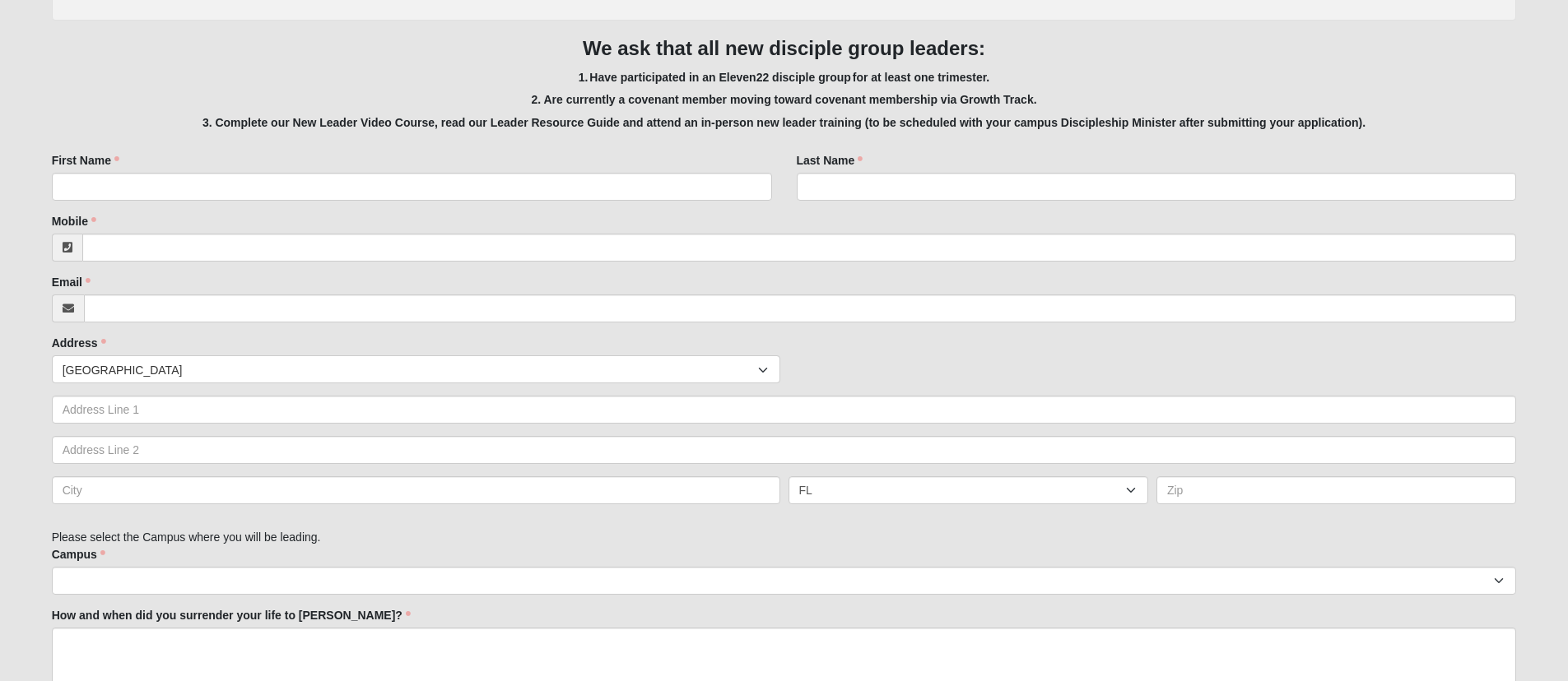
scroll to position [382, 0]
